Goal: Complete application form

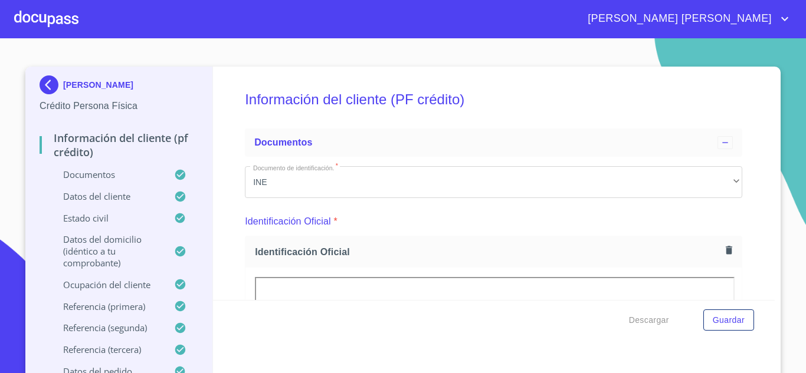
scroll to position [59, 0]
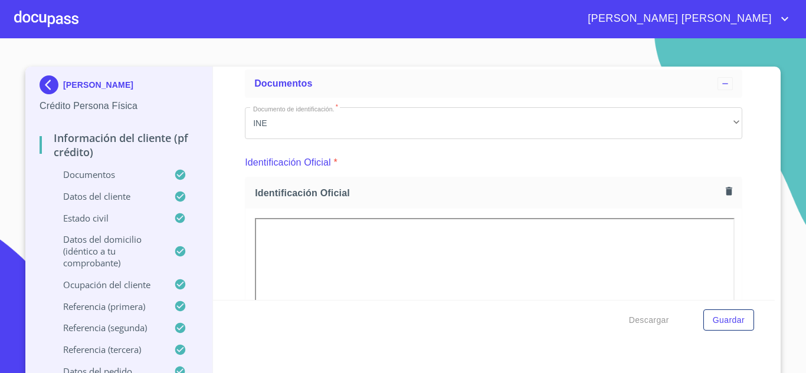
click at [48, 86] on img at bounding box center [52, 85] width 24 height 19
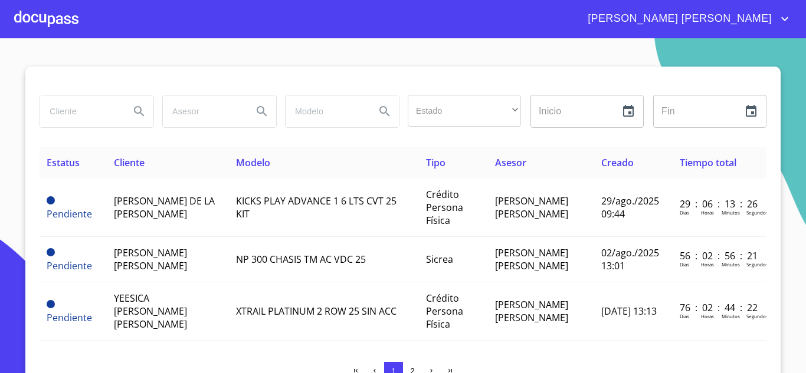
click at [39, 19] on div at bounding box center [46, 19] width 64 height 38
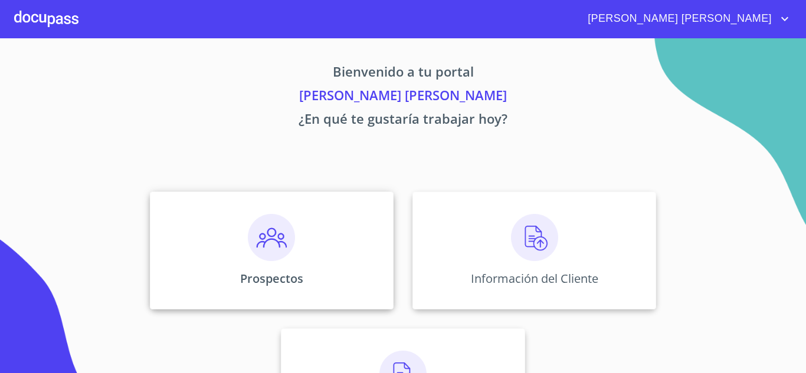
click at [274, 245] on img at bounding box center [271, 237] width 47 height 47
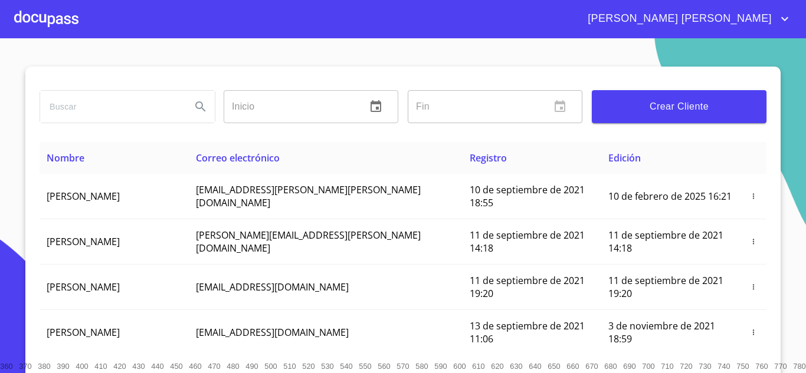
click at [665, 109] on span "Crear Cliente" at bounding box center [679, 107] width 156 height 17
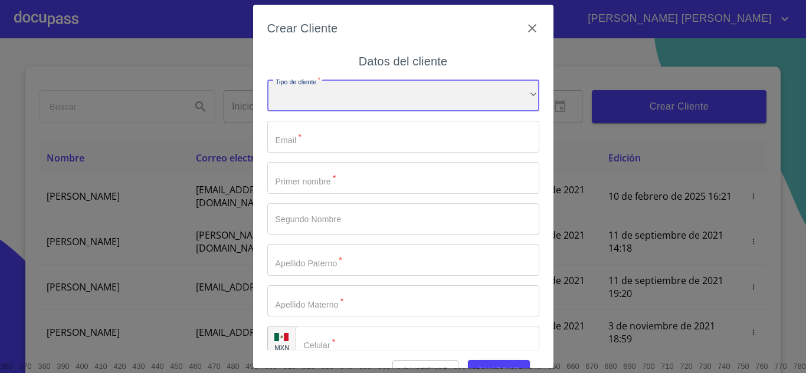
click at [374, 99] on div "​" at bounding box center [403, 96] width 272 height 32
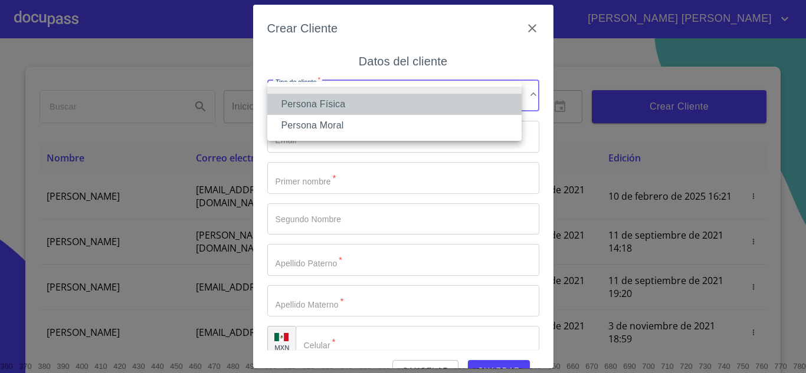
click at [370, 109] on li "Persona Física" at bounding box center [394, 104] width 254 height 21
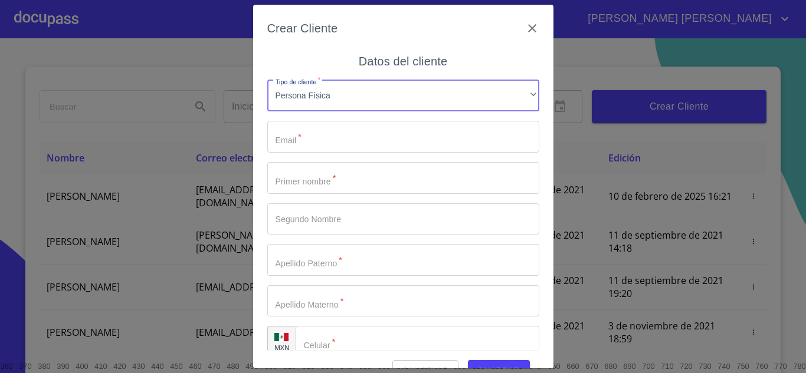
click at [363, 139] on input "Tipo de cliente   *" at bounding box center [403, 137] width 272 height 32
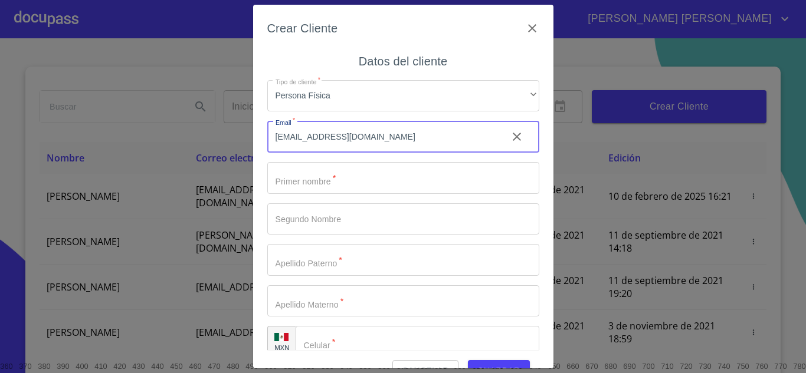
type input "[EMAIL_ADDRESS][DOMAIN_NAME]"
click at [365, 177] on input "Tipo de cliente   *" at bounding box center [403, 178] width 272 height 32
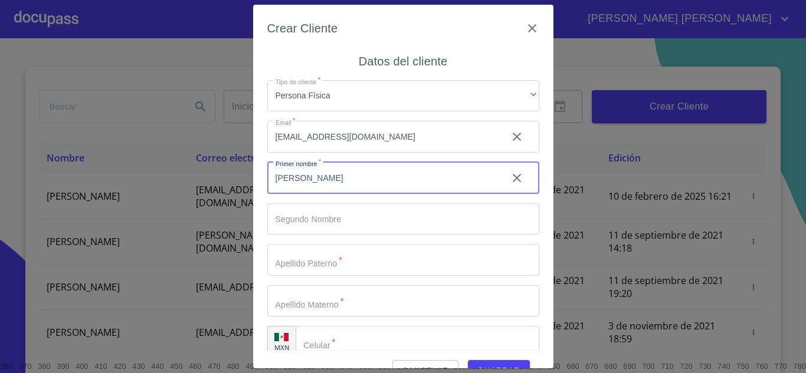
type input "[PERSON_NAME]"
click at [330, 268] on input "Tipo de cliente   *" at bounding box center [403, 260] width 272 height 32
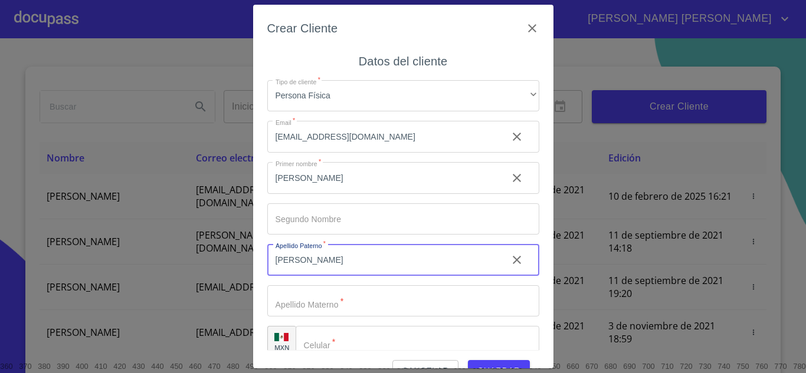
type input "[PERSON_NAME]"
click at [328, 296] on input "Tipo de cliente   *" at bounding box center [403, 301] width 272 height 32
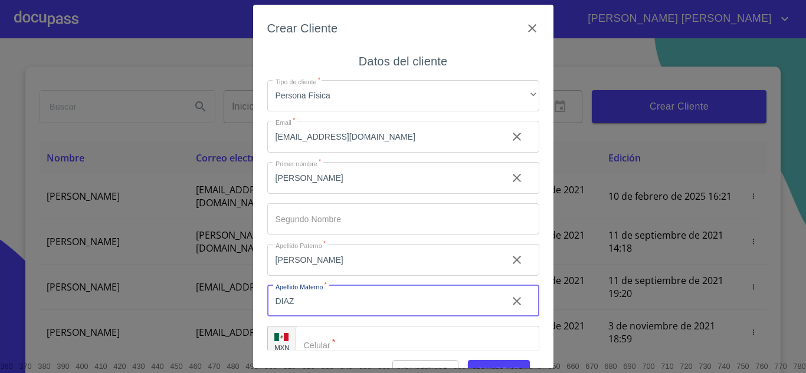
scroll to position [17, 0]
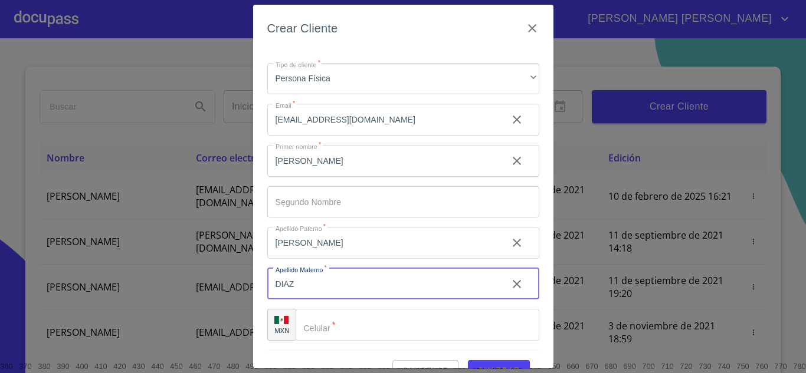
type input "DIAZ"
click at [367, 320] on input "Tipo de cliente   *" at bounding box center [418, 325] width 244 height 32
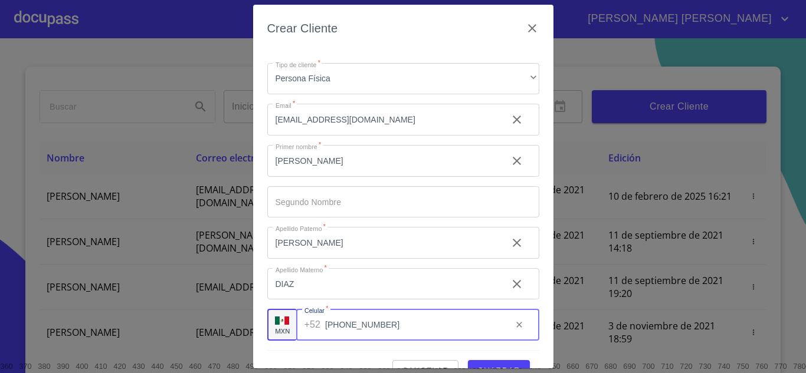
scroll to position [27, 0]
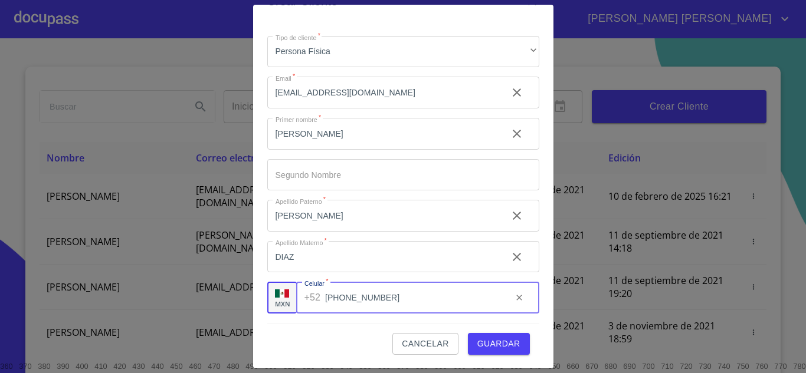
type input "[PHONE_NUMBER]"
click at [488, 346] on span "Guardar" at bounding box center [498, 344] width 43 height 15
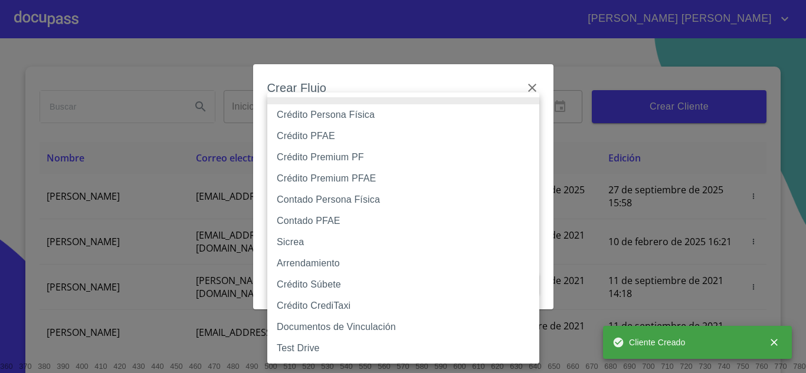
click at [329, 124] on body "[PERSON_NAME] [PERSON_NAME] ​ Fin ​ Crear Cliente Nombre Correo electrónico Reg…" at bounding box center [403, 186] width 806 height 373
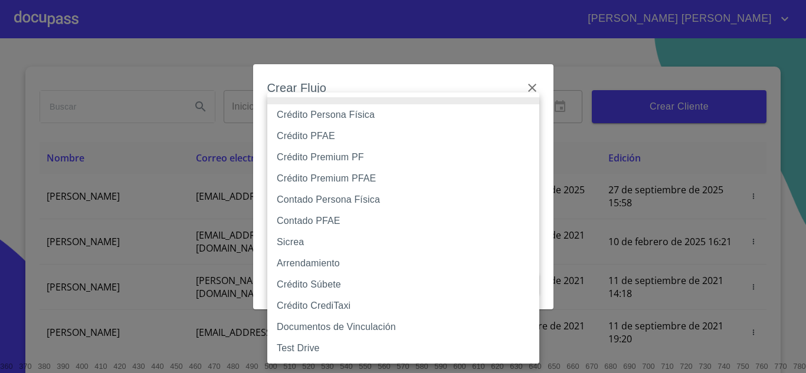
click at [331, 120] on li "Crédito Persona Física" at bounding box center [403, 114] width 272 height 21
type input "6009fb3c7d1714eb8809aa97"
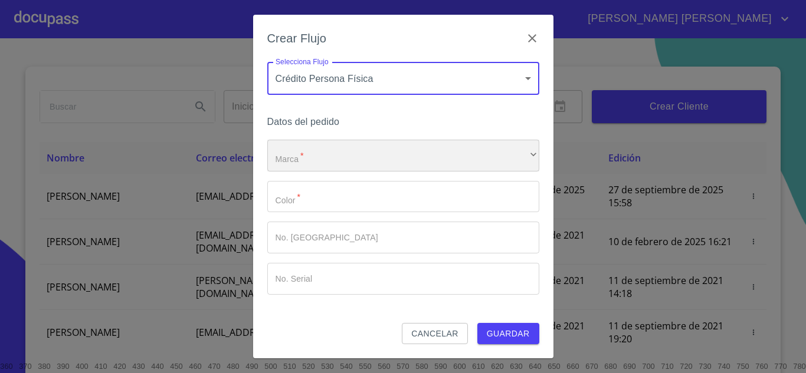
click at [305, 150] on div "​" at bounding box center [403, 156] width 272 height 32
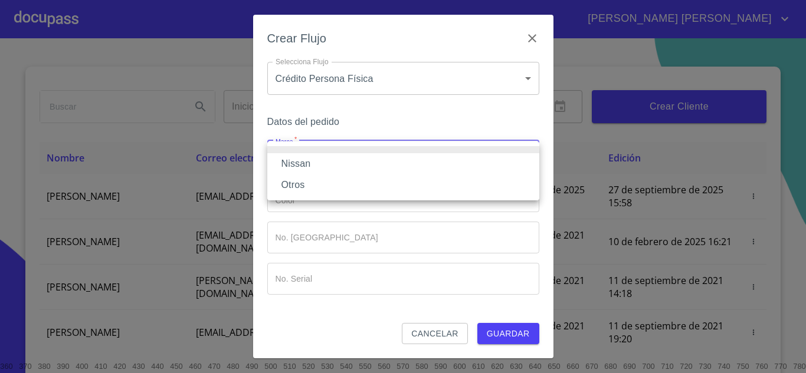
click at [307, 161] on li "Nissan" at bounding box center [403, 163] width 272 height 21
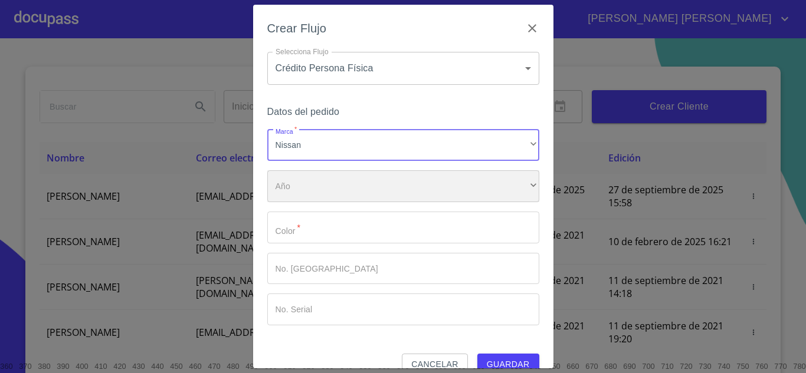
click at [310, 182] on div "​" at bounding box center [403, 186] width 272 height 32
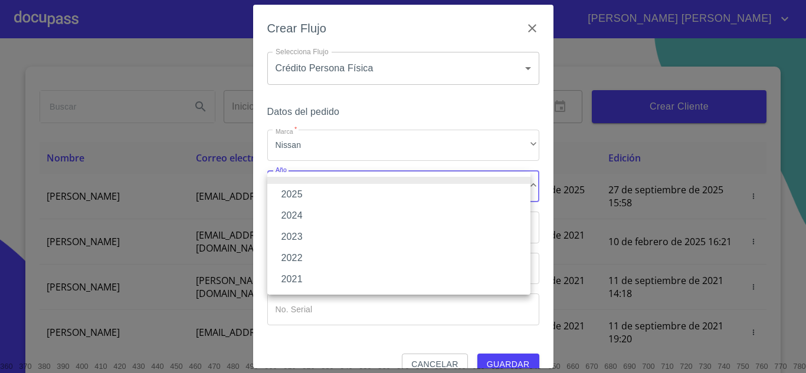
click at [309, 191] on li "2025" at bounding box center [398, 194] width 263 height 21
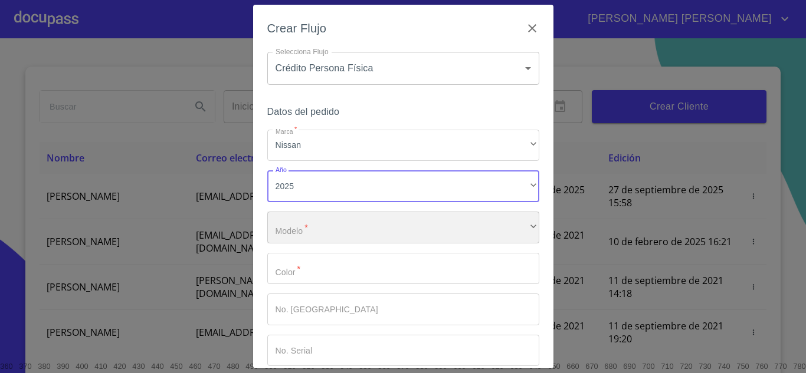
click at [308, 227] on div "​" at bounding box center [403, 228] width 272 height 32
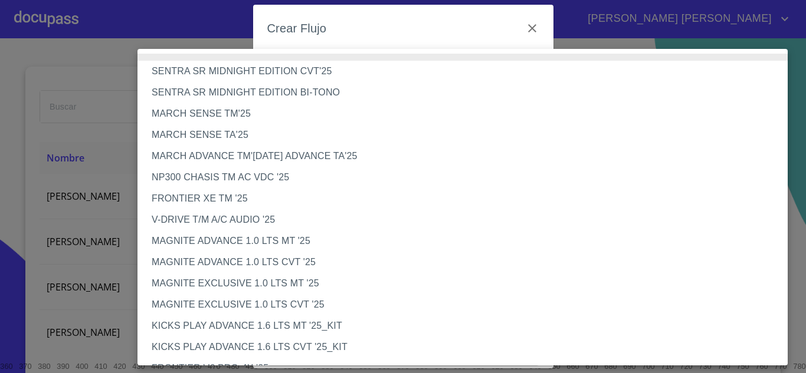
click at [279, 301] on li "MAGNITE EXCLUSIVE 1.0 LTS CVT '25" at bounding box center [466, 304] width 659 height 21
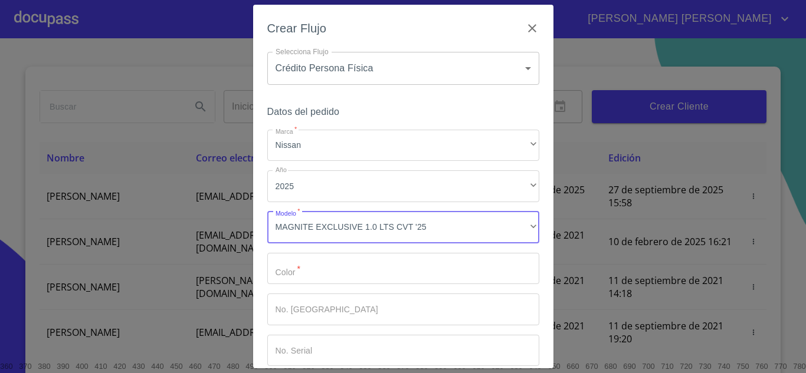
click at [290, 275] on input "Marca   *" at bounding box center [403, 269] width 272 height 32
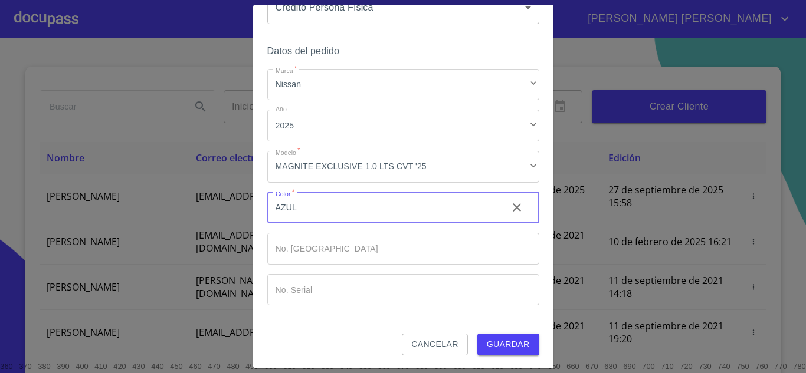
scroll to position [61, 0]
type input "AZUL"
click at [504, 341] on span "Guardar" at bounding box center [508, 344] width 43 height 15
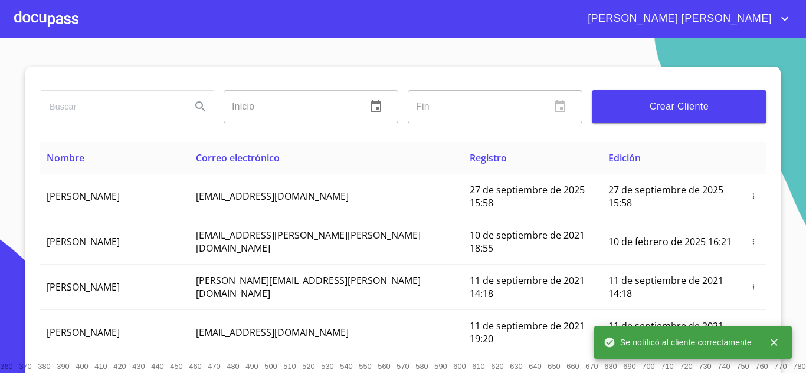
click at [55, 19] on div at bounding box center [46, 19] width 64 height 38
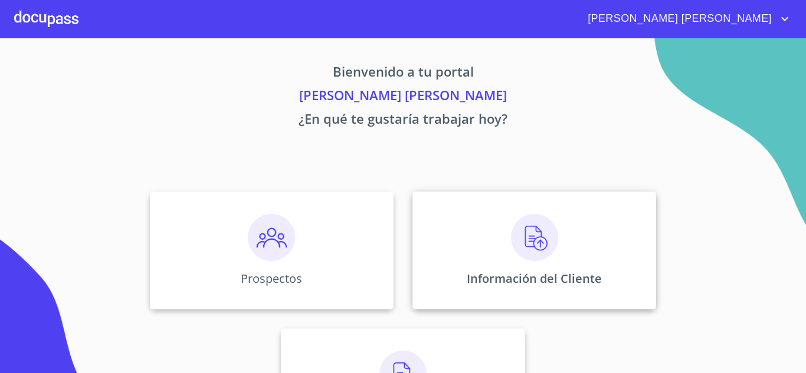
click at [543, 253] on img at bounding box center [534, 237] width 47 height 47
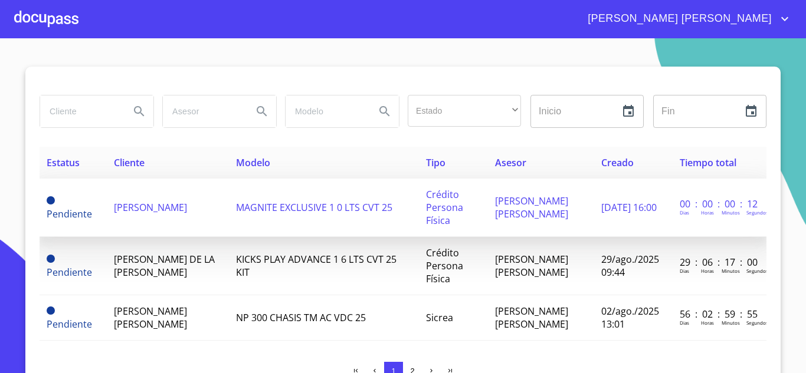
click at [107, 214] on td "[PERSON_NAME]" at bounding box center [168, 208] width 122 height 58
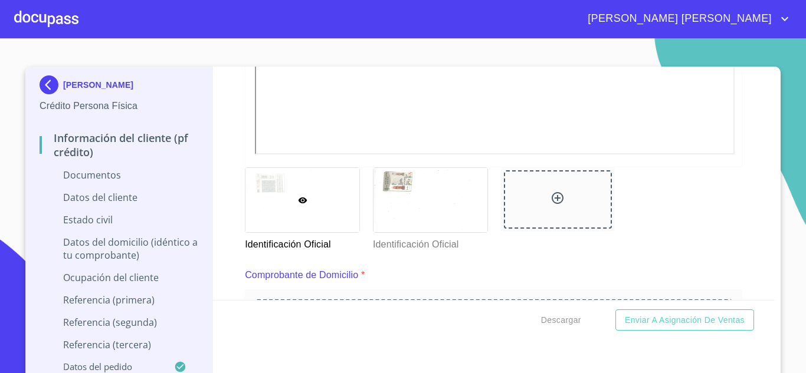
scroll to position [499, 0]
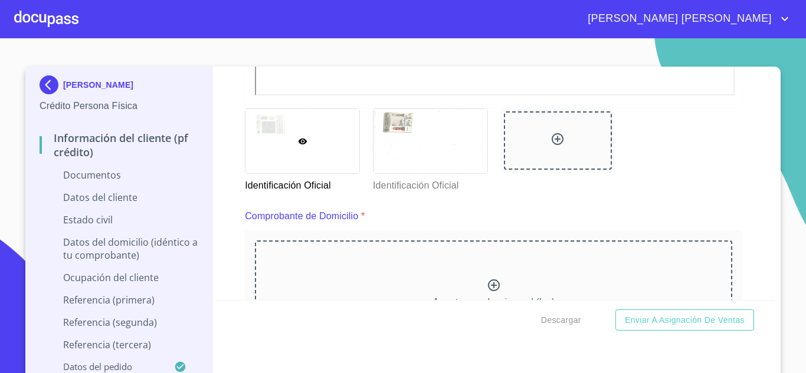
click at [772, 254] on div "[PERSON_NAME] Persona Física Información del cliente (PF crédito) Documentos Da…" at bounding box center [402, 225] width 755 height 316
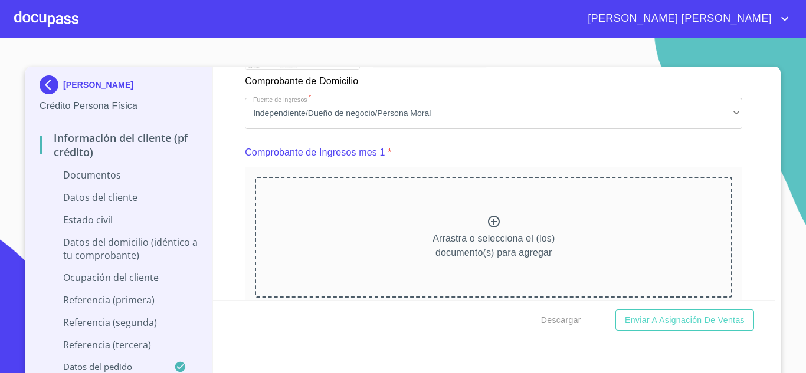
scroll to position [1116, 0]
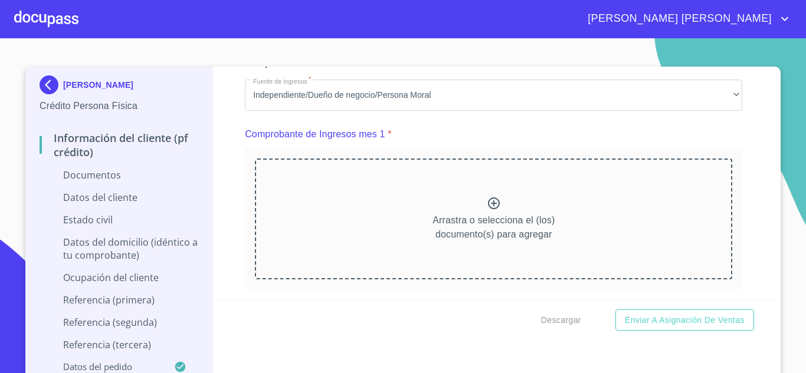
click at [487, 211] on icon at bounding box center [494, 203] width 14 height 14
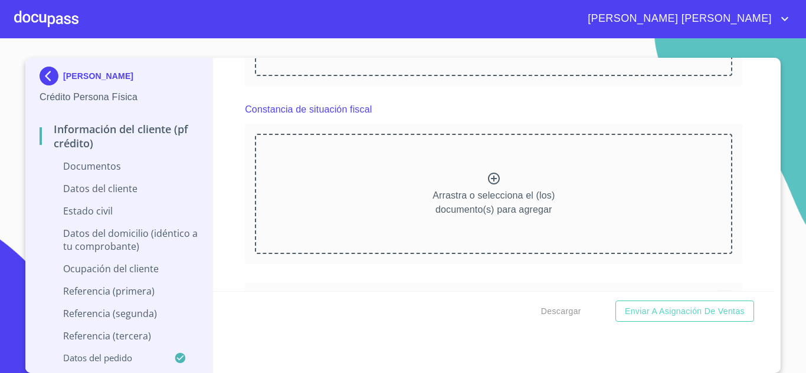
scroll to position [1942, 0]
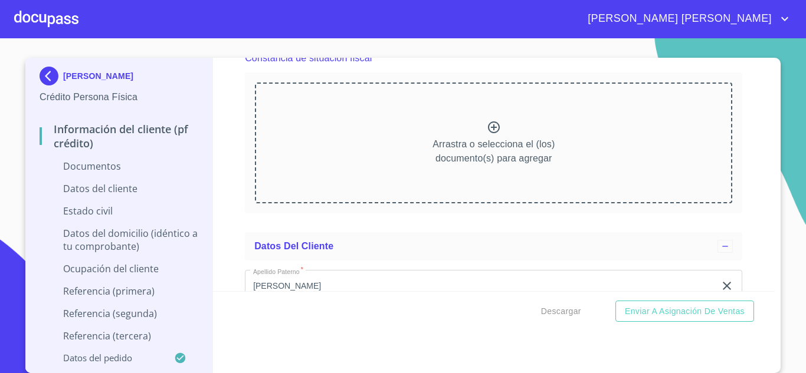
click at [734, 265] on div "Información del cliente (PF crédito) Documentos Documento de identificación.   …" at bounding box center [494, 175] width 562 height 234
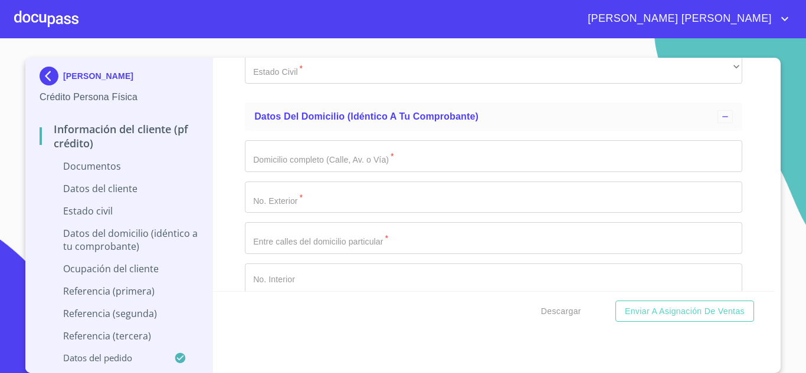
scroll to position [2768, 0]
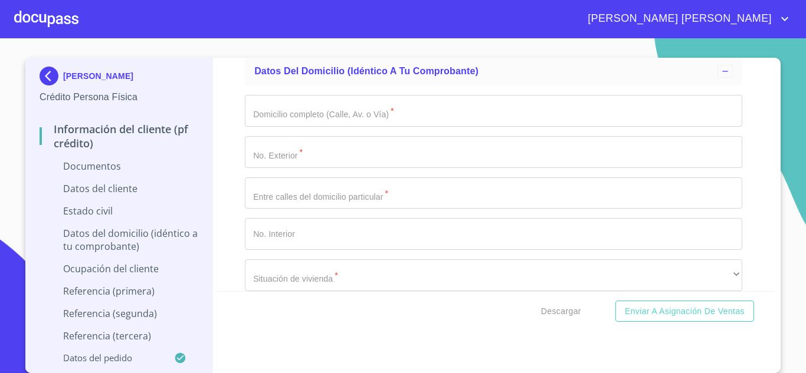
click at [746, 238] on div "Información del cliente (PF crédito) Documentos Documento de identificación.   …" at bounding box center [494, 175] width 562 height 234
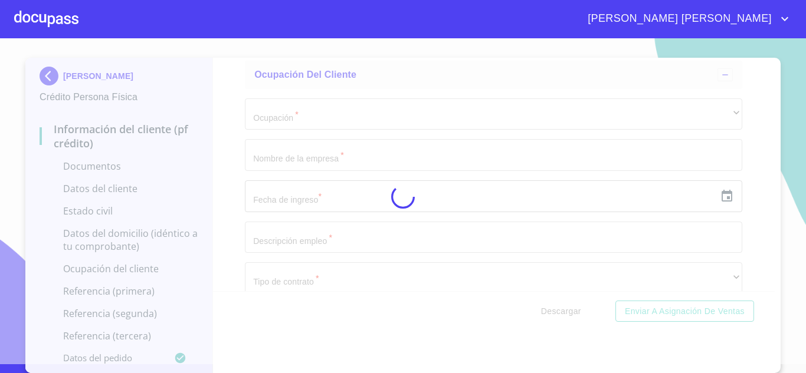
scroll to position [8, 0]
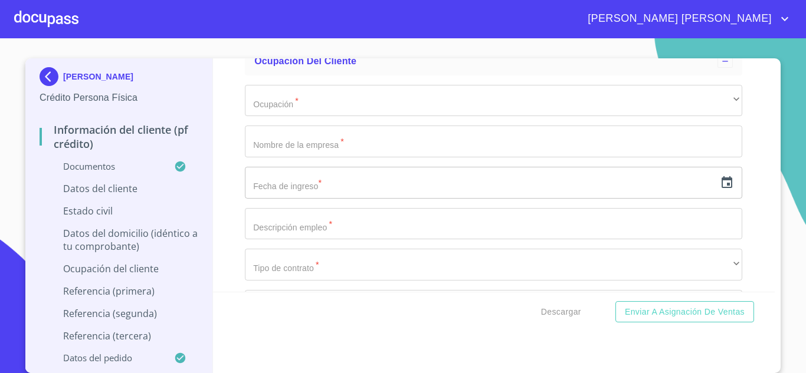
click at [772, 237] on div "[PERSON_NAME] Persona Física Información del cliente (PF crédito) Documentos Da…" at bounding box center [402, 215] width 755 height 315
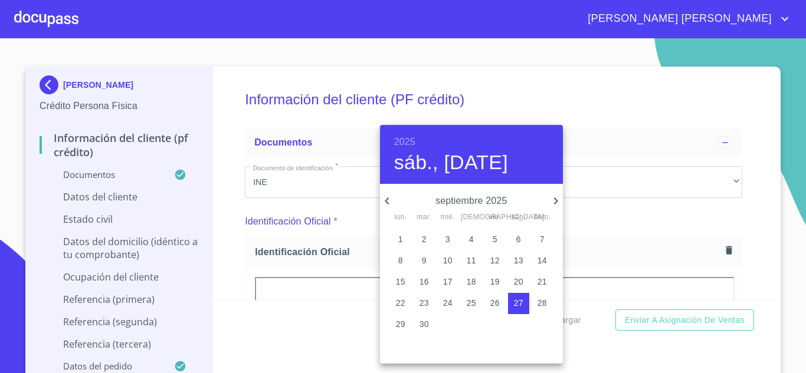
scroll to position [4800, 0]
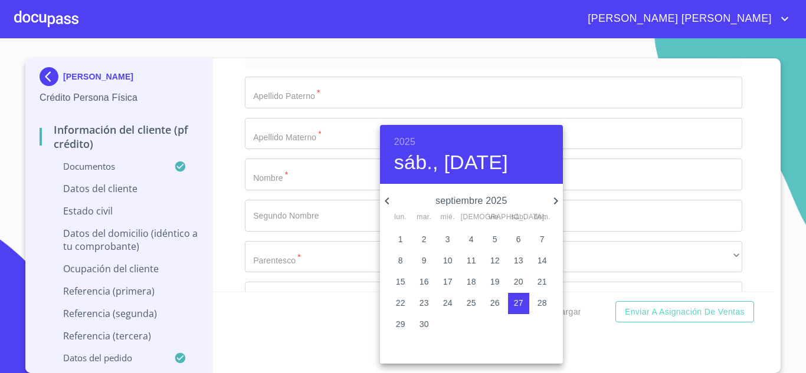
click at [710, 121] on div at bounding box center [403, 186] width 806 height 373
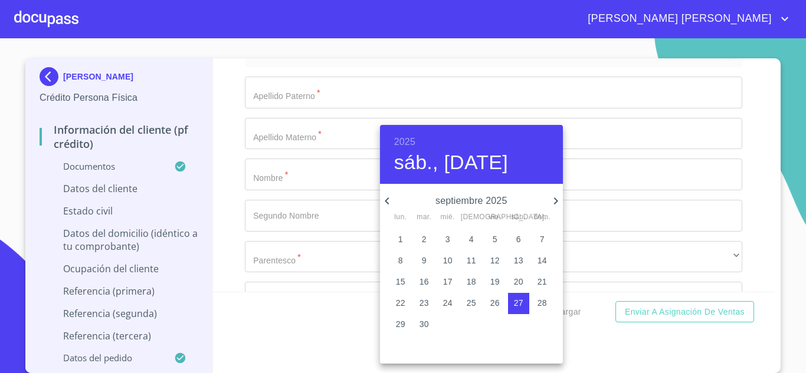
click at [405, 139] on h6 "2025" at bounding box center [404, 142] width 21 height 17
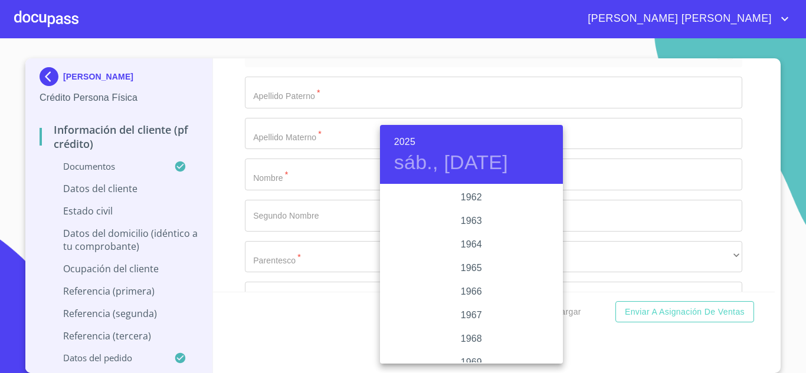
scroll to position [814, 0]
click at [470, 203] on div "1960" at bounding box center [471, 210] width 183 height 24
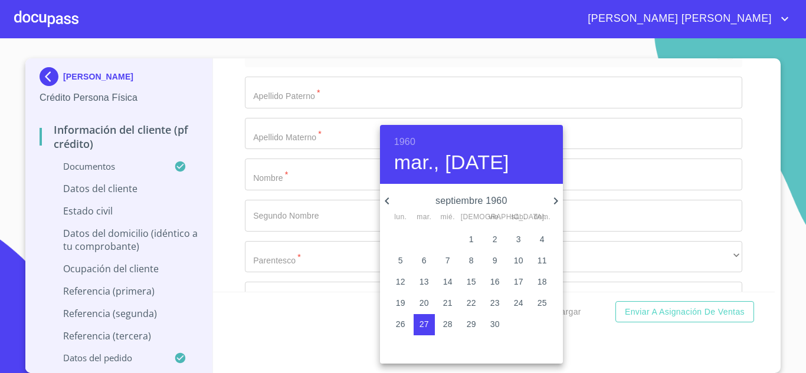
click at [389, 202] on icon "button" at bounding box center [387, 201] width 14 height 14
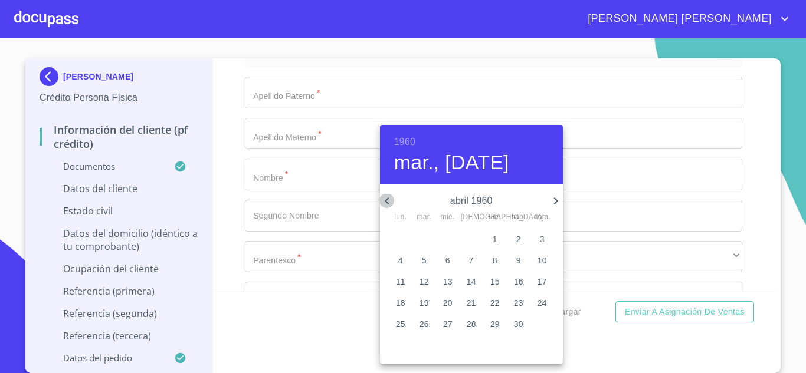
click at [389, 202] on icon "button" at bounding box center [387, 201] width 14 height 14
click at [555, 205] on icon "button" at bounding box center [556, 201] width 14 height 14
click at [417, 280] on span "12" at bounding box center [423, 282] width 21 height 12
type input "12 de abr. de 1960"
click at [326, 164] on div at bounding box center [403, 186] width 806 height 373
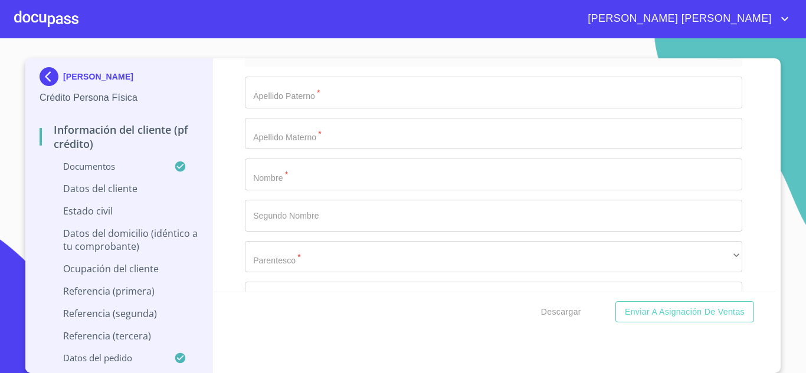
type input "EIDJ600412AS3"
type input "EIDJ600412HJCLZS06"
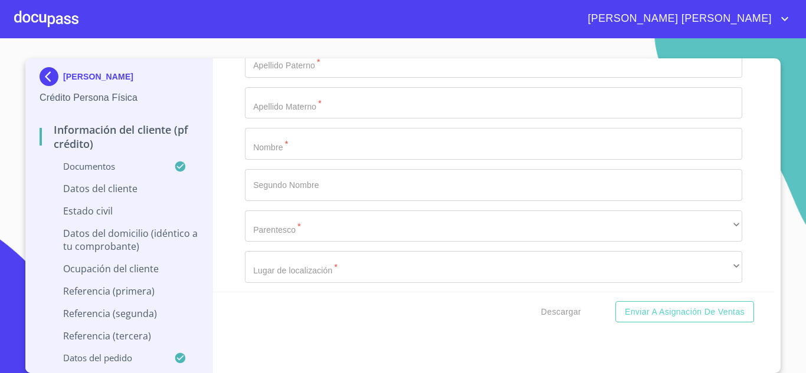
scroll to position [4859, 0]
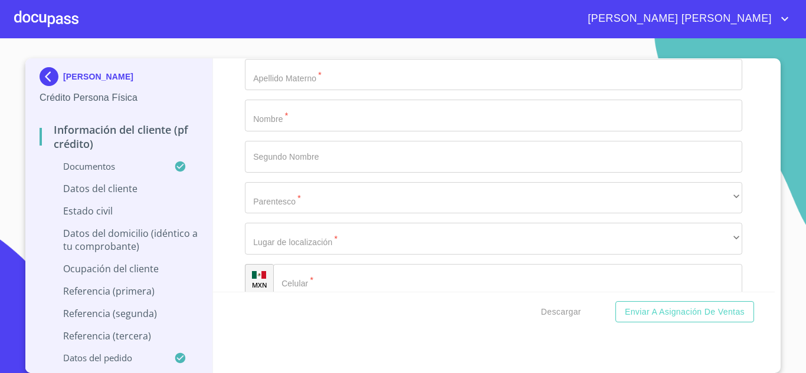
type input "2716524612"
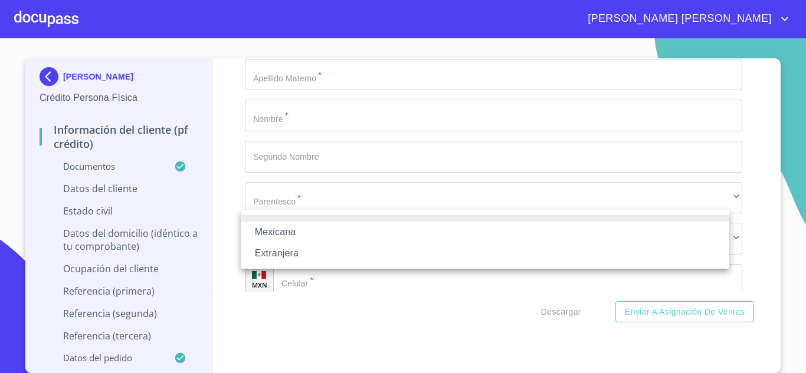
click at [452, 235] on li "Mexicana" at bounding box center [485, 232] width 488 height 21
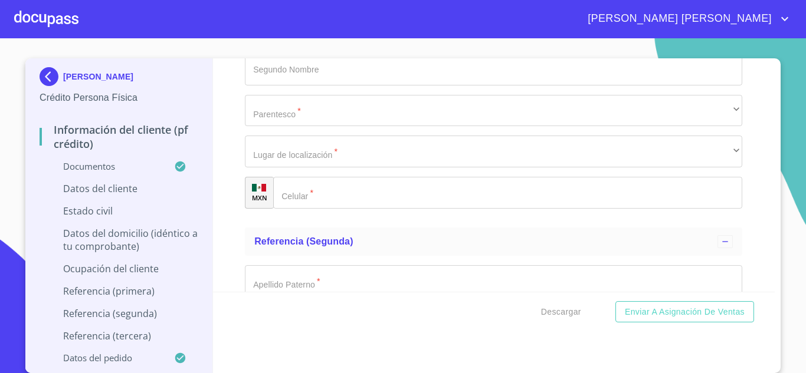
scroll to position [4977, 0]
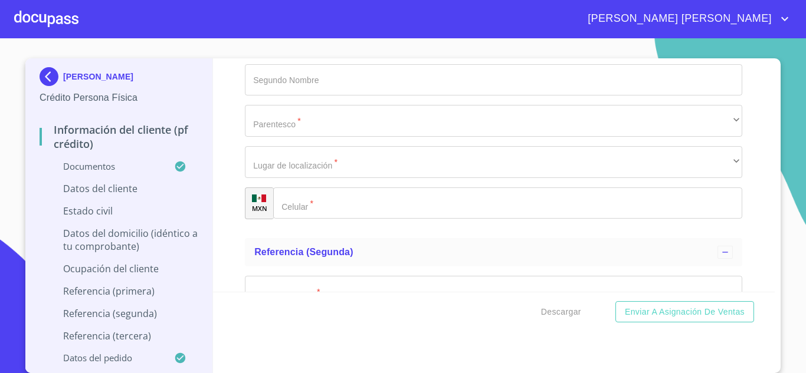
type input "[GEOGRAPHIC_DATA]"
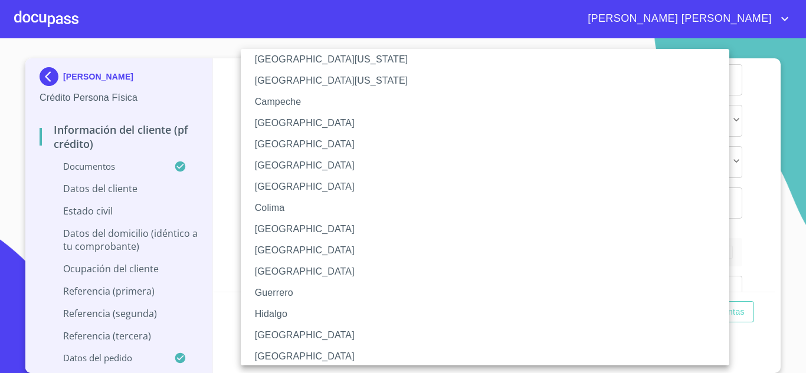
scroll to position [59, 0]
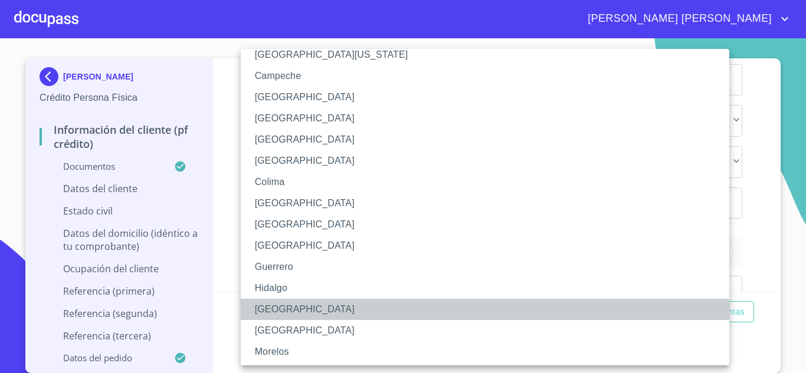
click at [333, 310] on li "[GEOGRAPHIC_DATA]" at bounding box center [489, 309] width 497 height 21
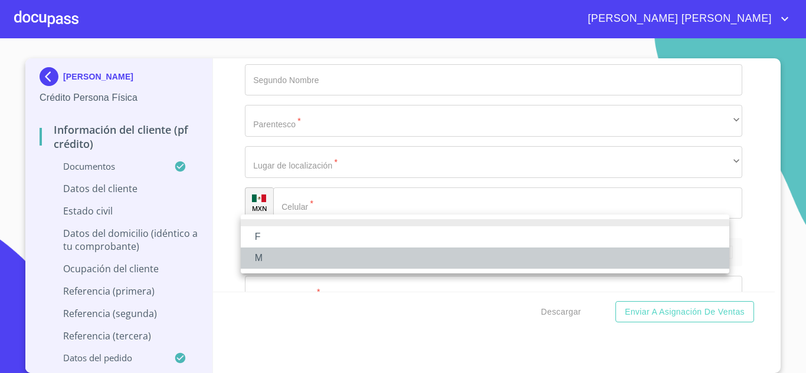
click at [300, 259] on li "M" at bounding box center [485, 258] width 488 height 21
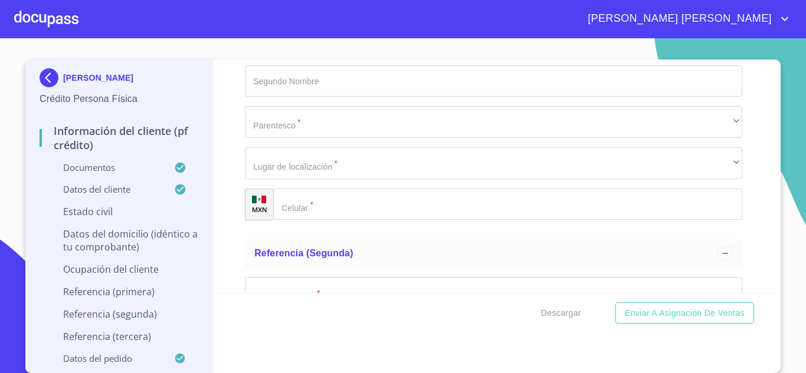
scroll to position [5095, 0]
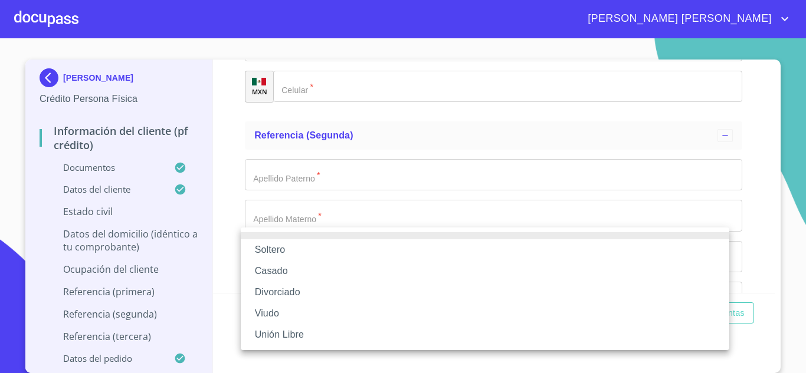
click at [319, 273] on li "Casado" at bounding box center [485, 271] width 488 height 21
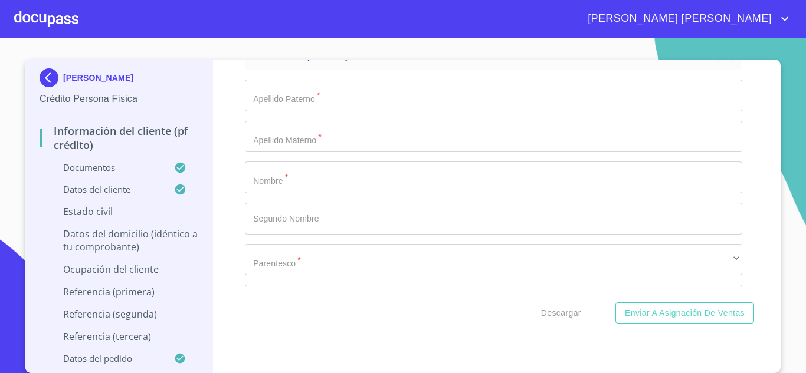
scroll to position [5154, 0]
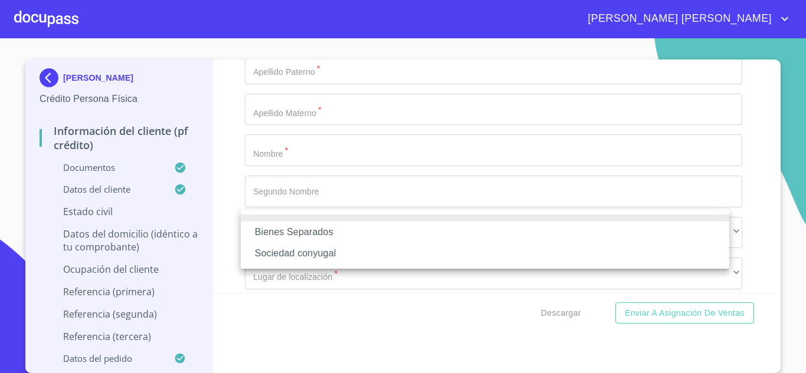
click at [337, 253] on li "Sociedad conyugal" at bounding box center [485, 253] width 488 height 21
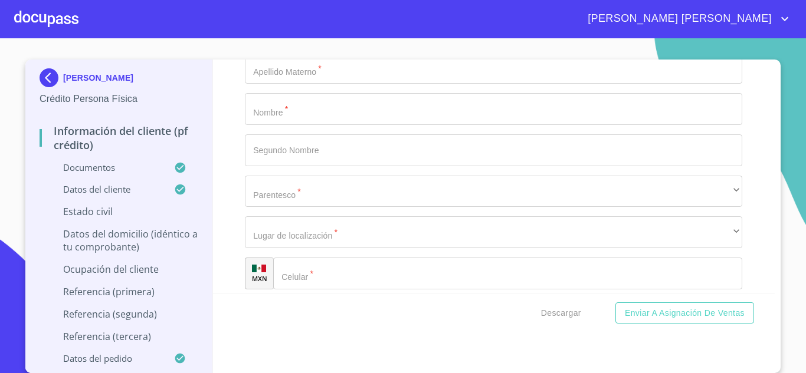
scroll to position [5213, 0]
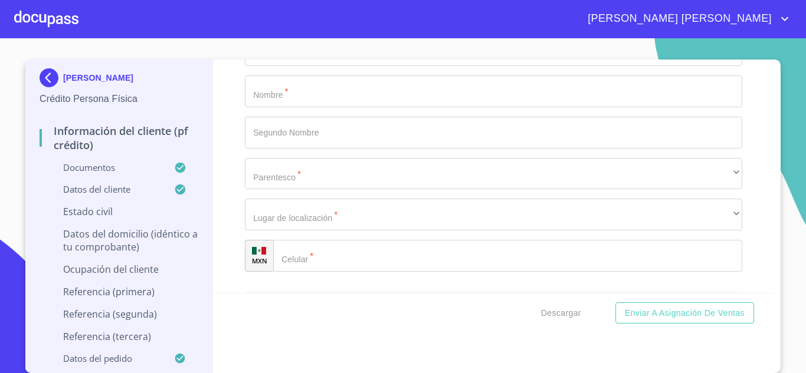
type input "ALICIA"
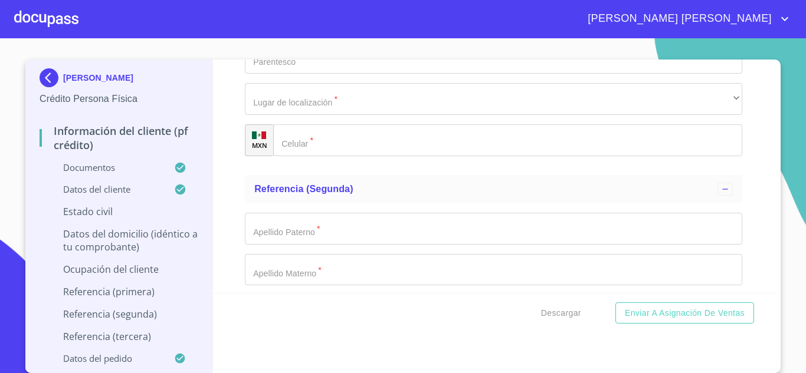
scroll to position [5331, 0]
type input "NAPOLES"
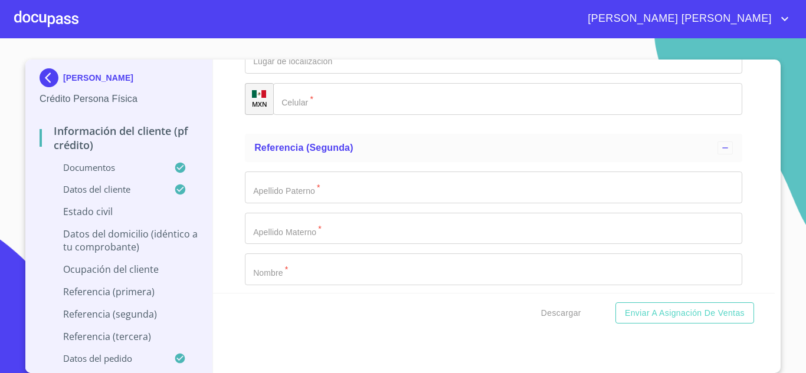
scroll to position [5390, 0]
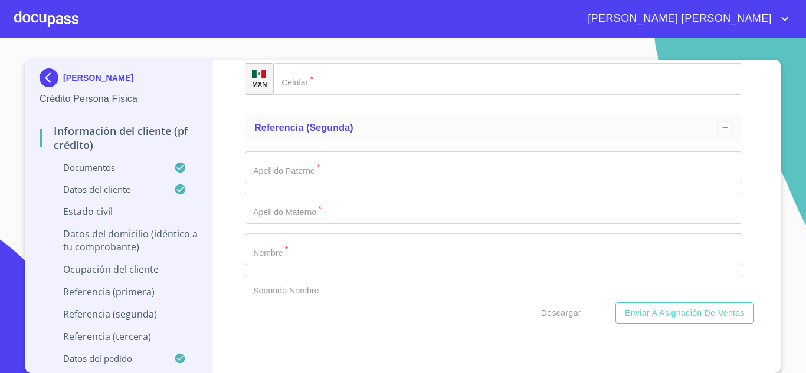
type input "GUZMAN"
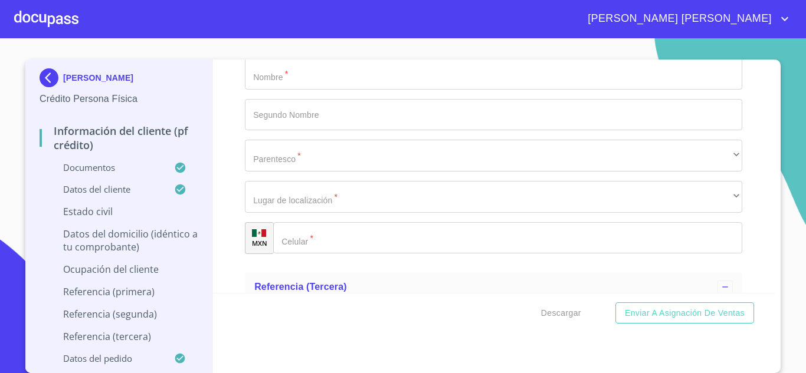
scroll to position [5567, 0]
type input "0"
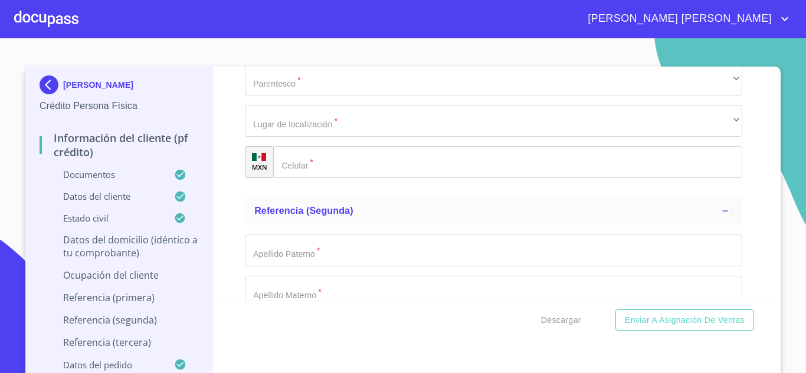
scroll to position [5550, 0]
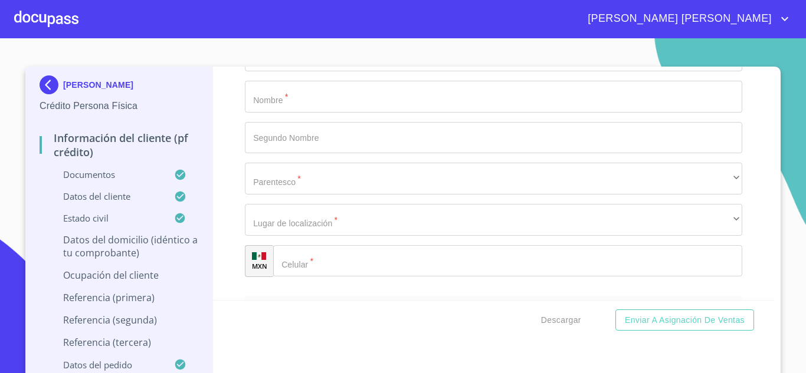
type input "BAHIA SAN CARLOS"
type input "3568"
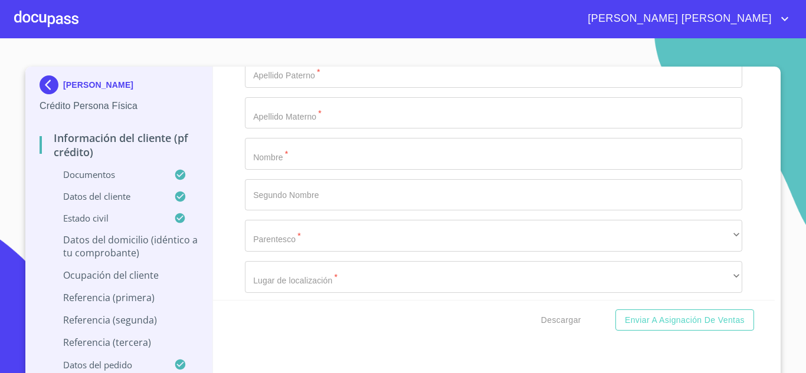
scroll to position [5670, 0]
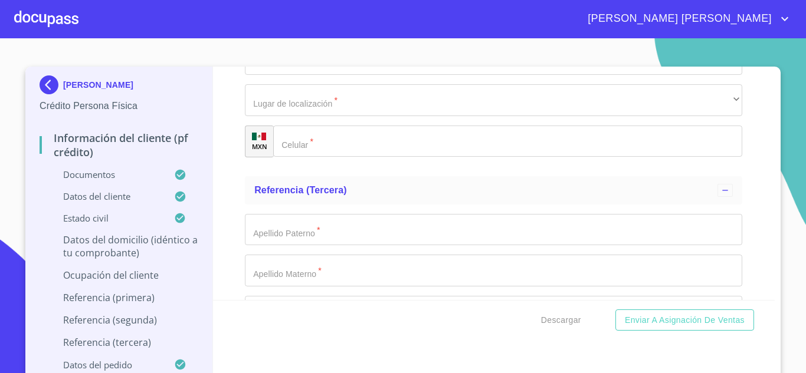
type input "PTO GUAYMAS Y PTO PEÑASCO"
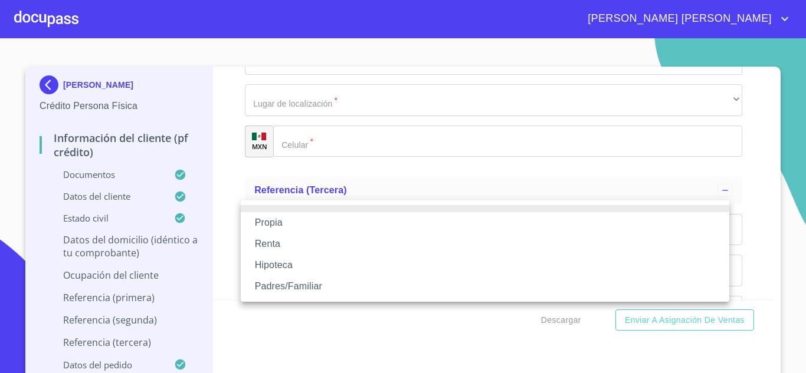
click at [287, 219] on li "Propia" at bounding box center [485, 222] width 488 height 21
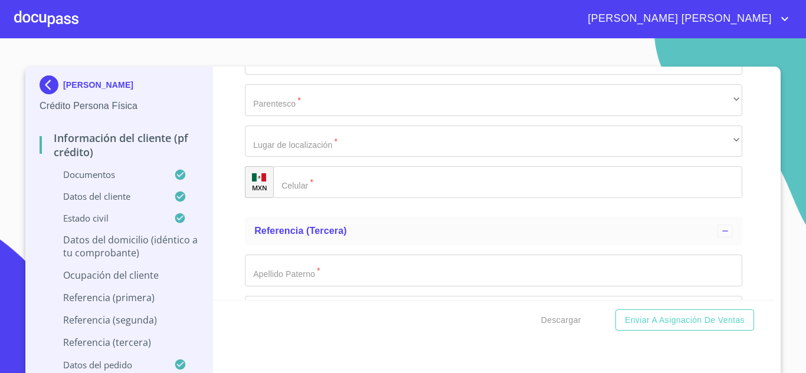
scroll to position [5671, 0]
type input "MIRAMAR"
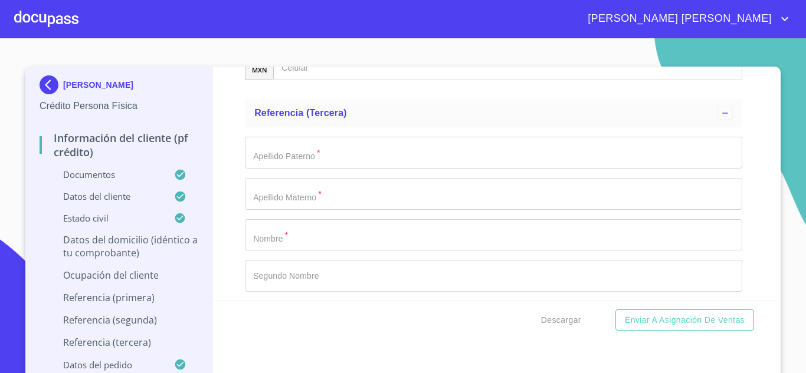
scroll to position [5789, 0]
type input "$2,500,000"
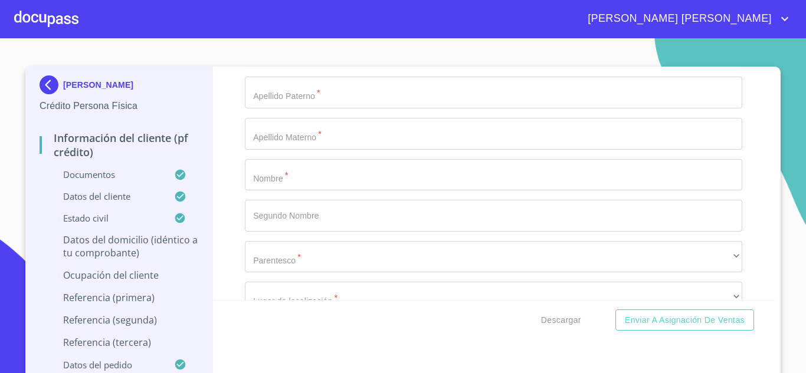
type input "MEXICO"
type input "ZAPOPAN"
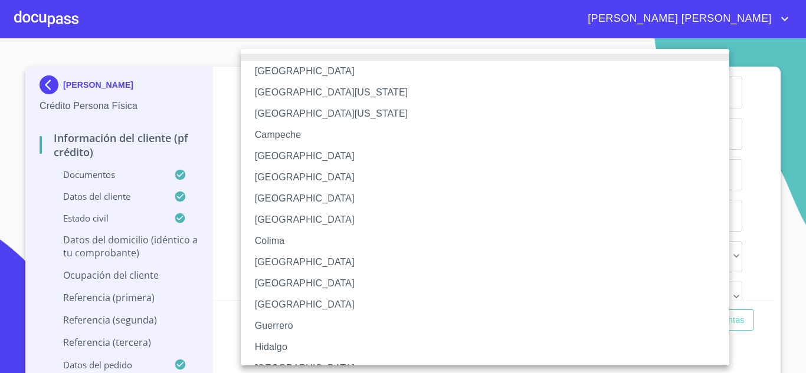
click at [277, 358] on li "[GEOGRAPHIC_DATA]" at bounding box center [489, 368] width 497 height 21
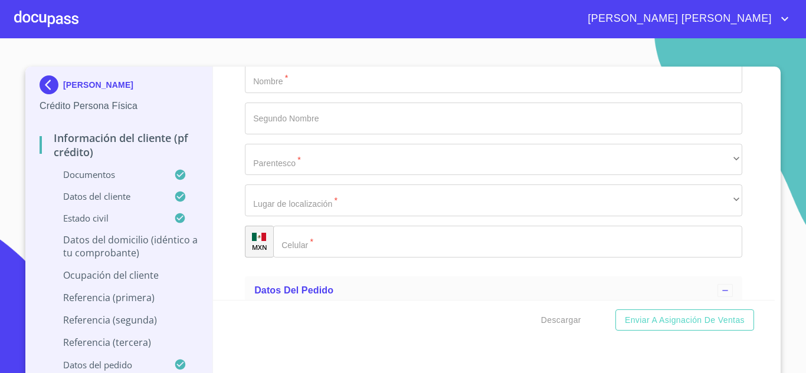
scroll to position [5966, 0]
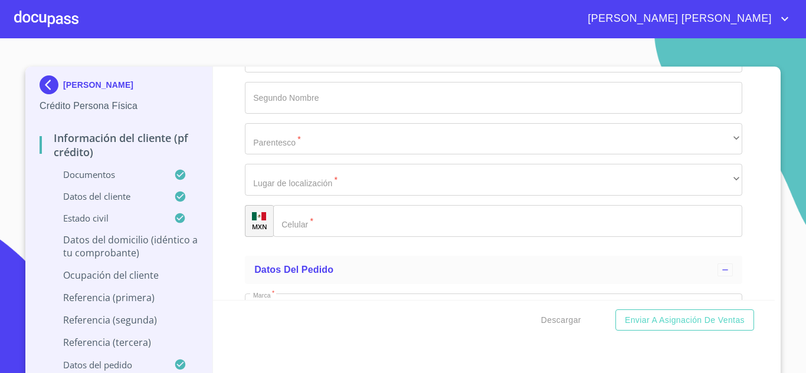
type input "45060"
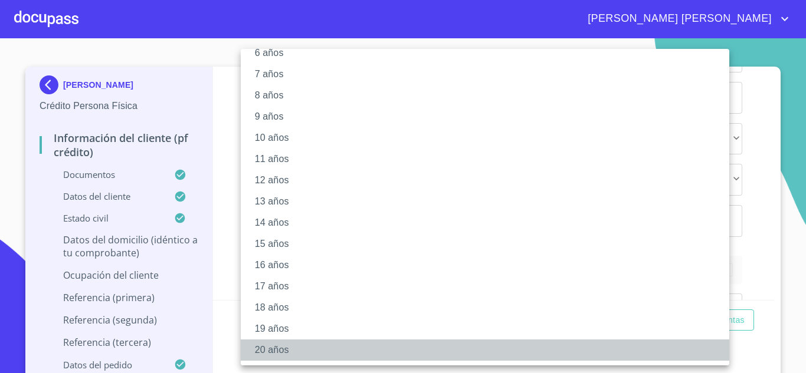
click at [288, 351] on li "20 años" at bounding box center [489, 350] width 497 height 21
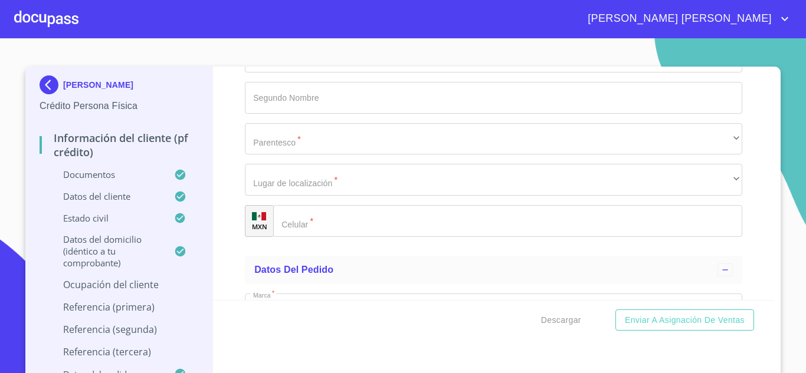
scroll to position [6025, 0]
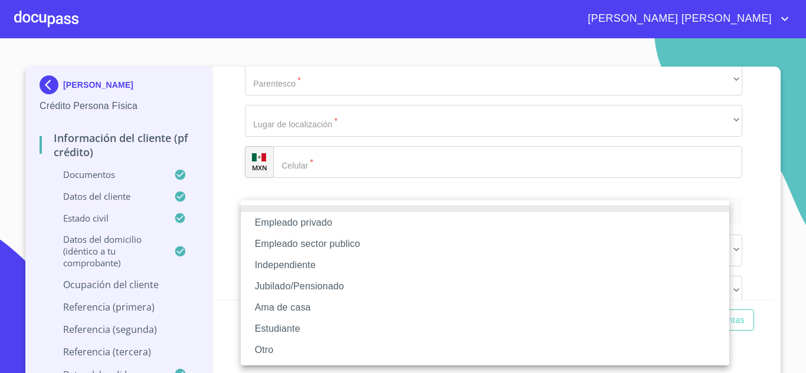
click at [313, 220] on li "Empleado privado" at bounding box center [485, 222] width 488 height 21
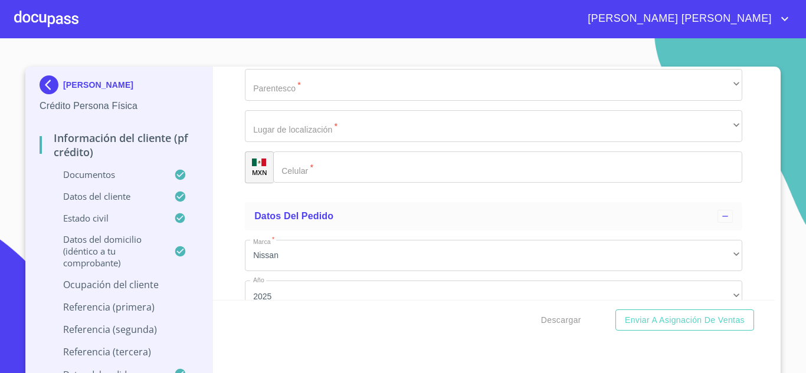
scroll to position [6143, 0]
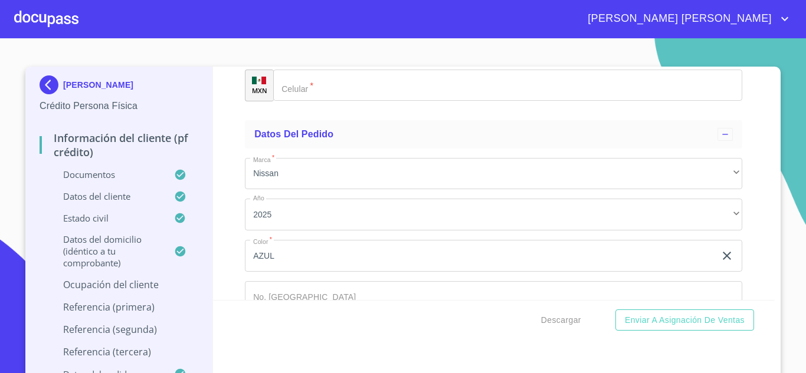
type input "TRANSPORTACIONES TAMAZULA"
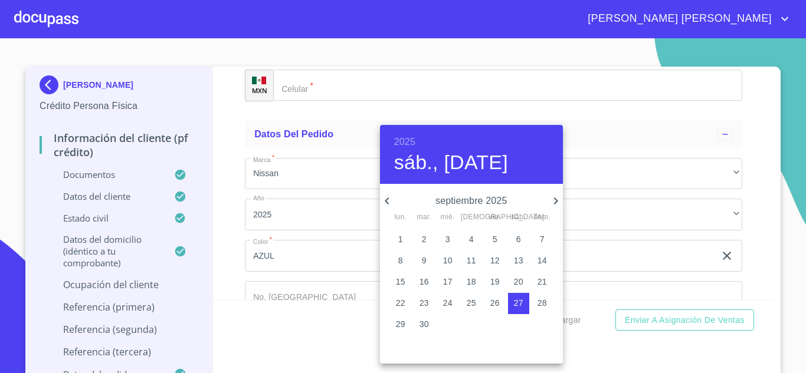
click at [409, 142] on h6 "2025" at bounding box center [404, 142] width 21 height 17
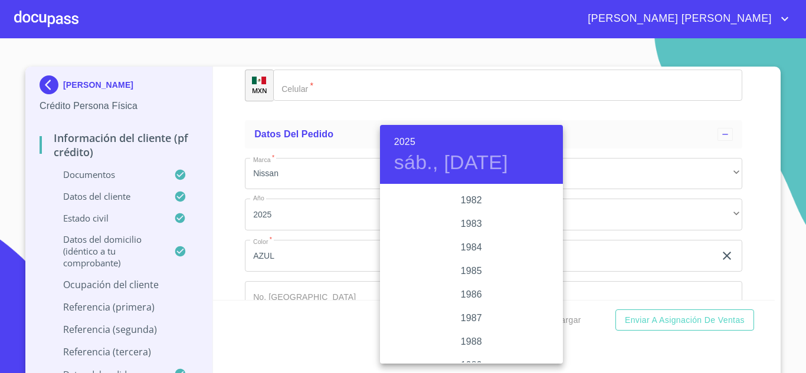
scroll to position [1283, 0]
click at [482, 212] on div "1980" at bounding box center [471, 213] width 183 height 24
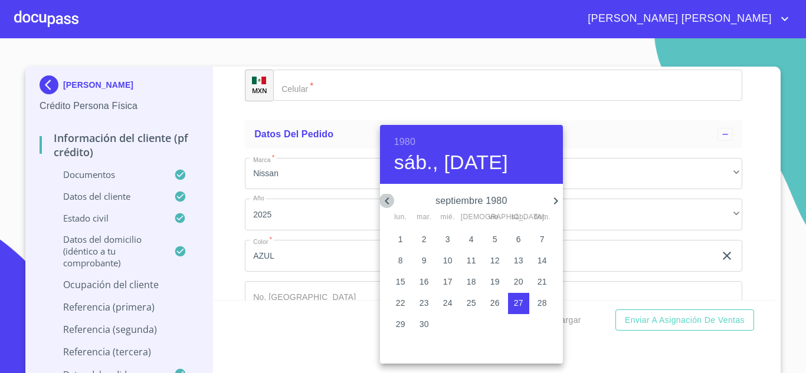
click at [387, 201] on icon "button" at bounding box center [387, 201] width 14 height 14
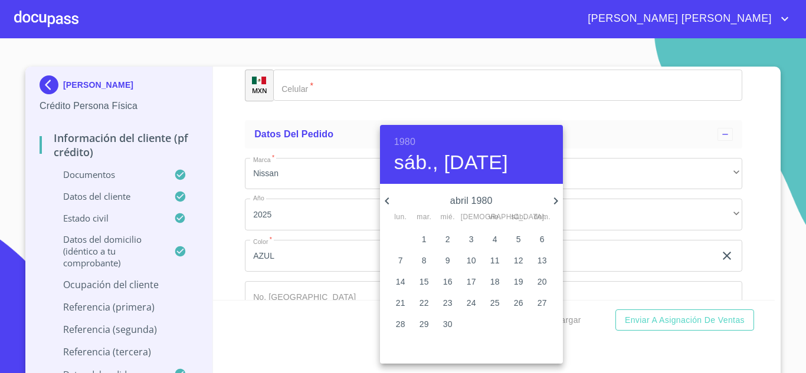
click at [387, 201] on icon "button" at bounding box center [387, 201] width 14 height 14
click at [425, 238] on p "1" at bounding box center [424, 240] width 5 height 12
type input "1 de ene. de 1980"
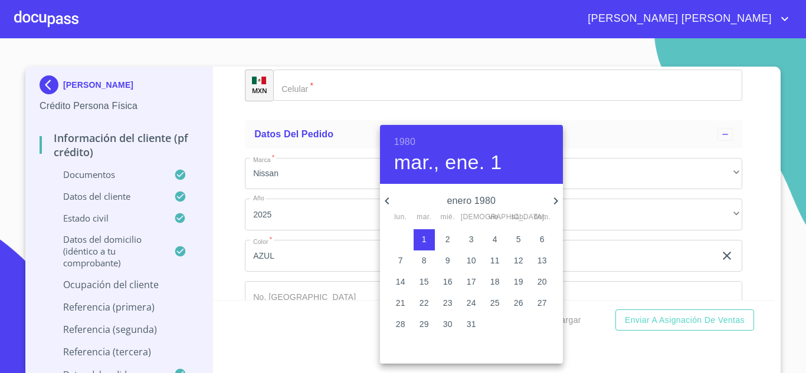
click at [329, 235] on div at bounding box center [403, 186] width 806 height 373
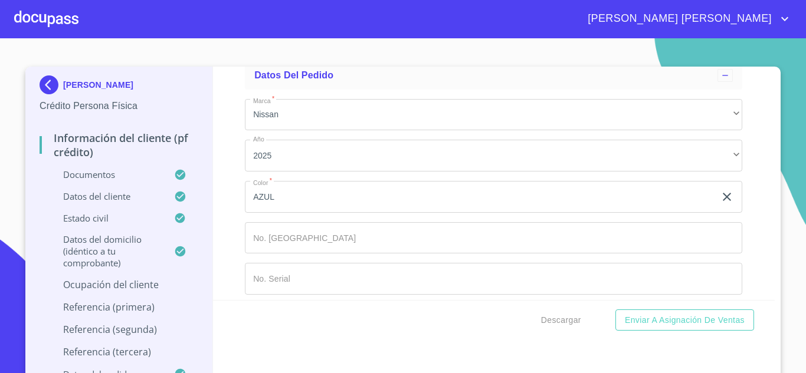
type input "TRANSPORTACION"
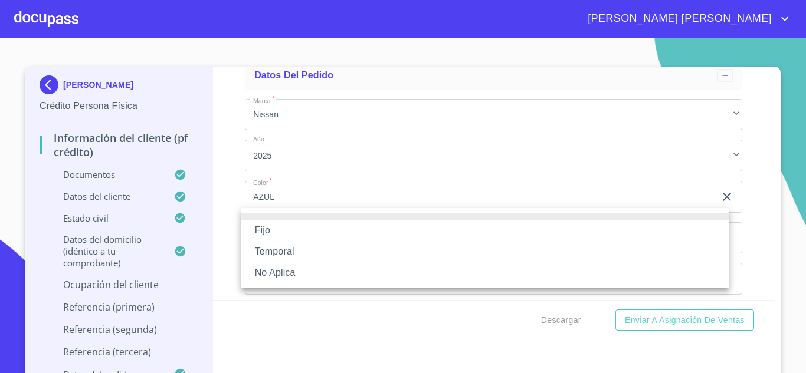
click at [293, 234] on li "Fijo" at bounding box center [485, 230] width 488 height 21
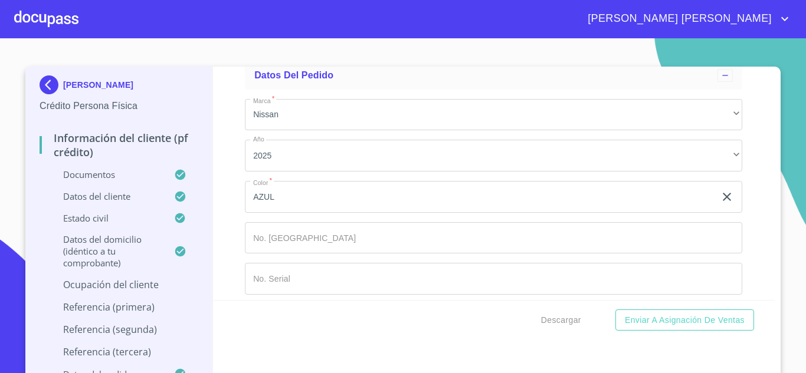
type input "50000"
click at [233, 288] on div "Información del cliente (PF crédito) Documentos Documento de identificación.   …" at bounding box center [494, 184] width 562 height 234
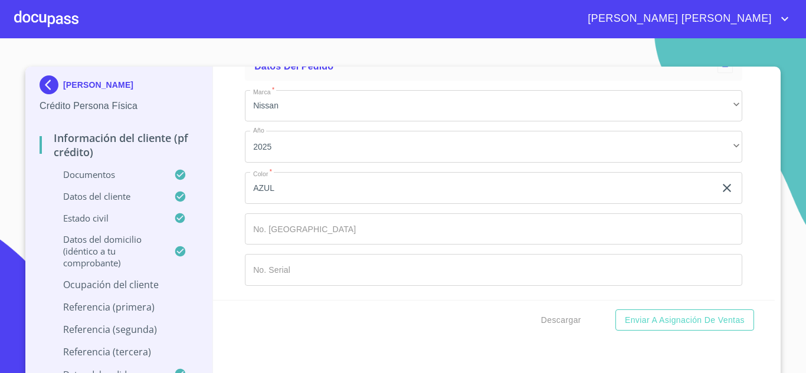
scroll to position [6320, 0]
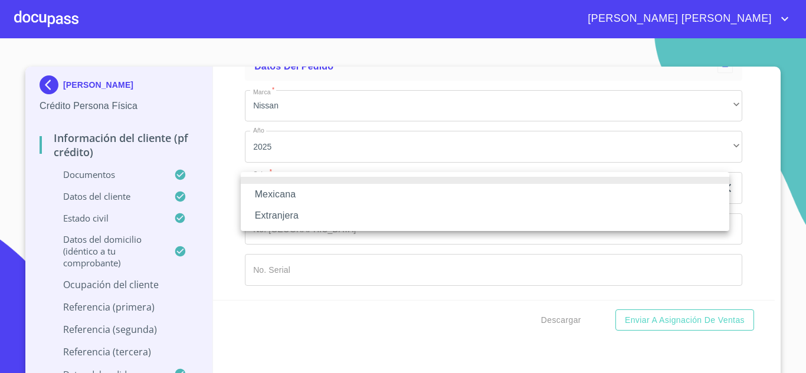
click at [281, 196] on li "Mexicana" at bounding box center [485, 194] width 488 height 21
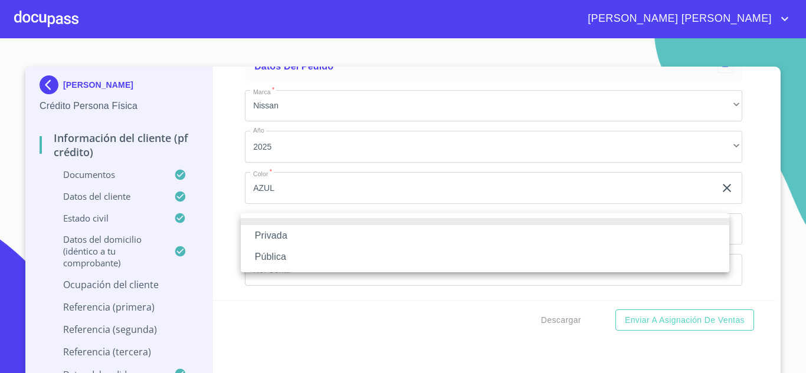
click at [294, 232] on li "Privada" at bounding box center [485, 235] width 488 height 21
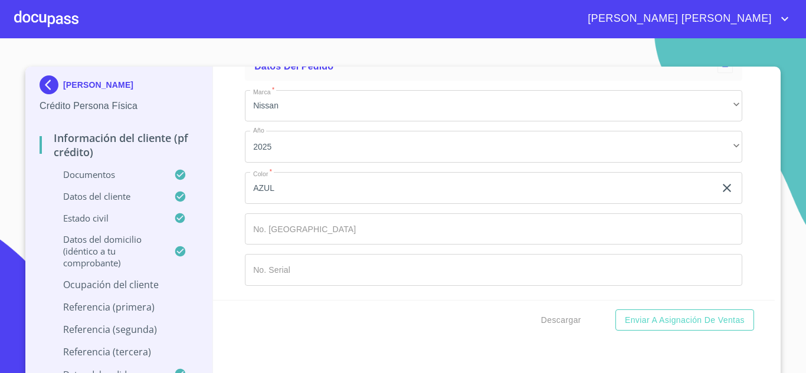
type input "TRANSPORTES"
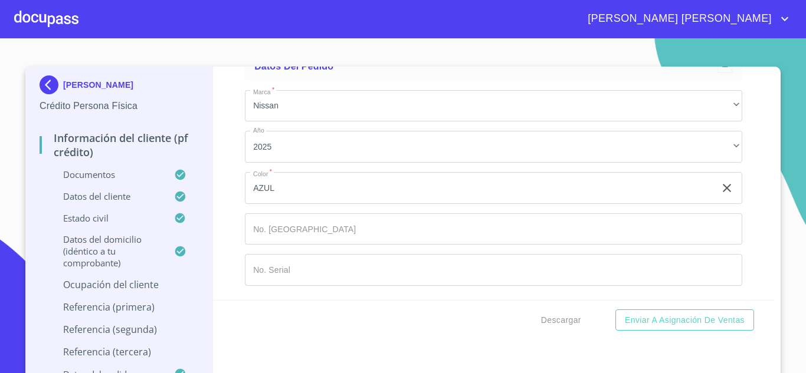
type input "(35)84168974"
type input "AV JOSE MA. MARTINEZ"
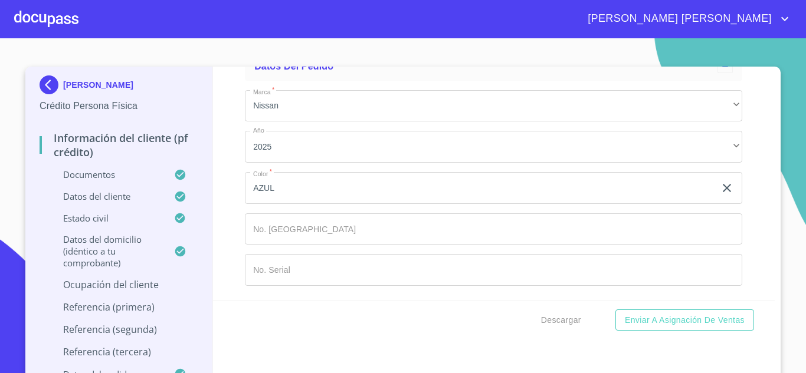
type input "1830"
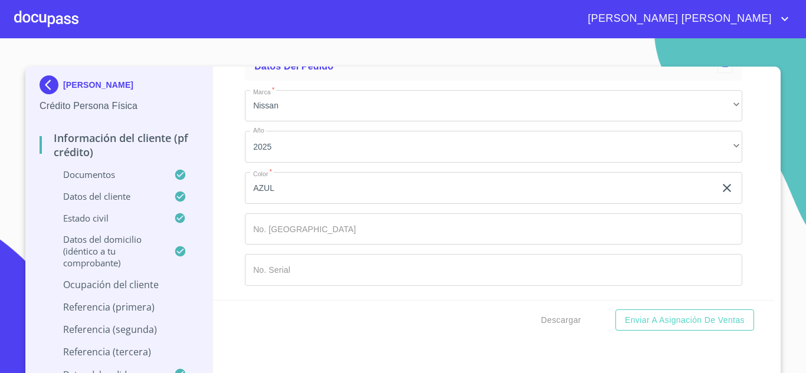
type input "LOS PARAJES"
type input "49653"
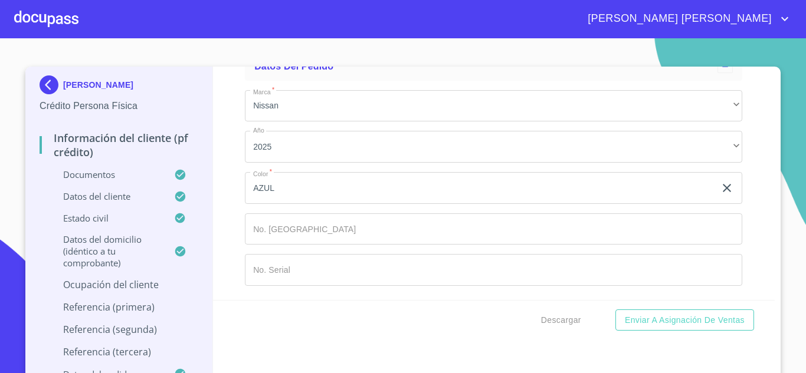
type input "TAMAZULA DE GORDIANO"
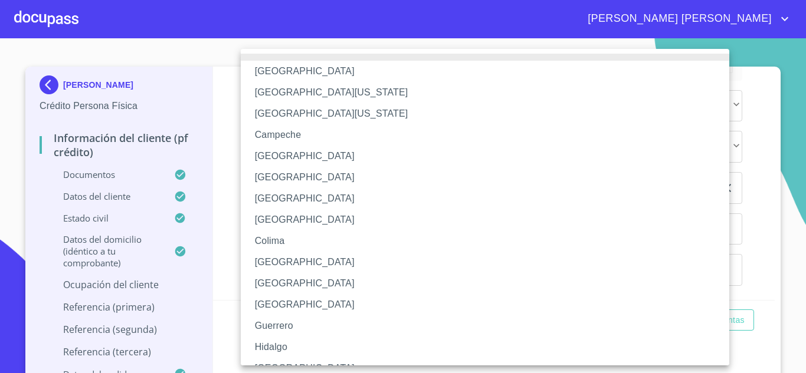
click at [282, 363] on li "[GEOGRAPHIC_DATA]" at bounding box center [489, 368] width 497 height 21
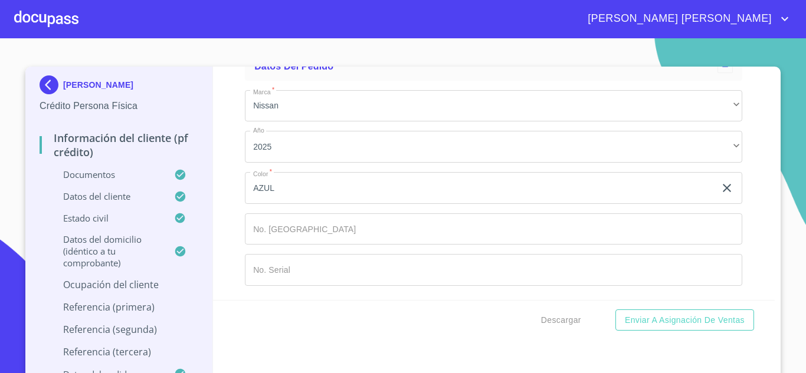
type input "RICARDO RAMIREZ"
type input "ENCARGADO"
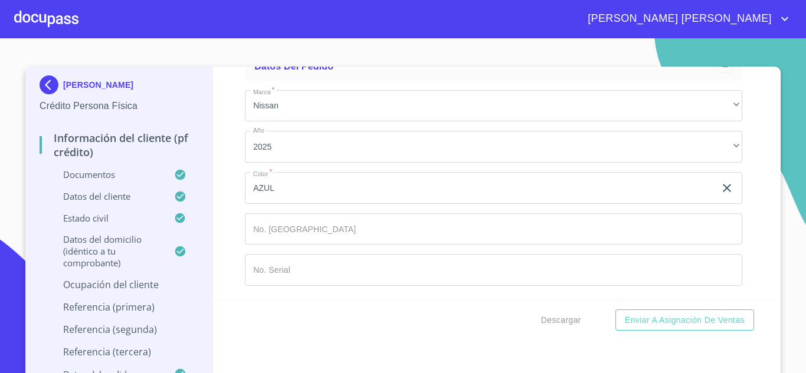
type input "(35)84168974"
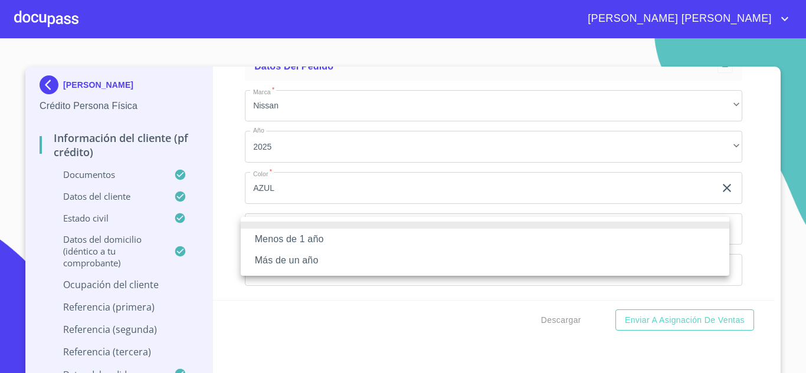
click at [309, 258] on li "Más de un año" at bounding box center [485, 260] width 488 height 21
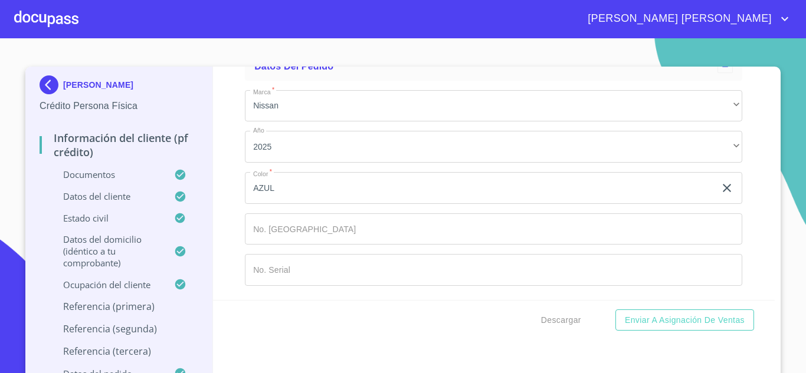
scroll to position [6969, 0]
type input "[PERSON_NAME]"
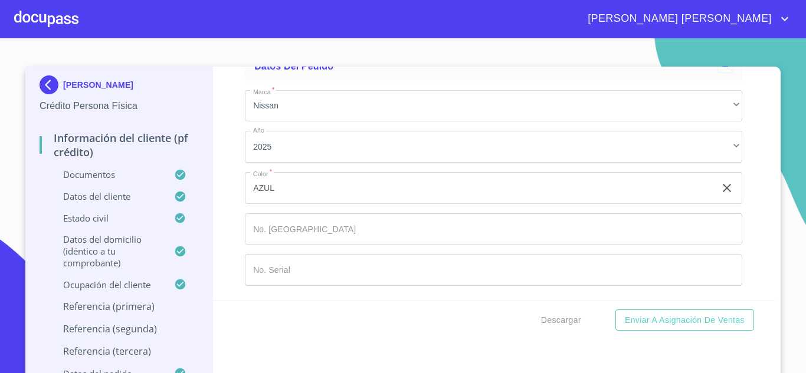
type input "NAPOLES"
type input "CINTYA"
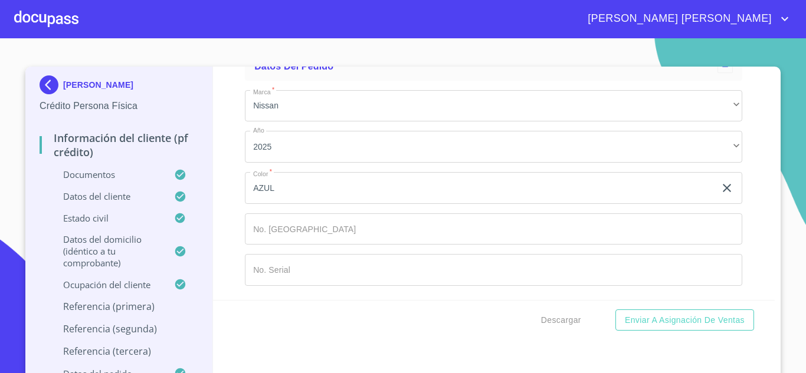
type input "GABRIELA"
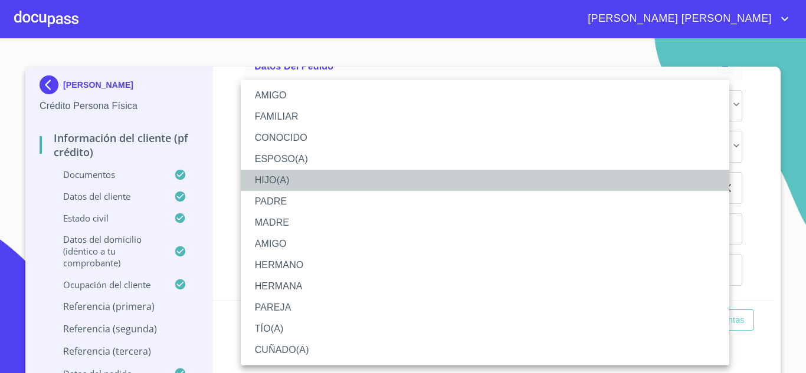
click at [275, 179] on li "HIJO(A)" at bounding box center [485, 180] width 488 height 21
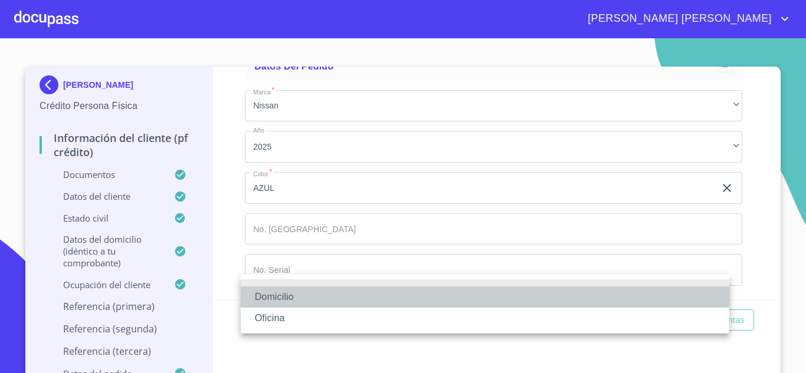
click at [298, 292] on li "Domicilio" at bounding box center [485, 297] width 488 height 21
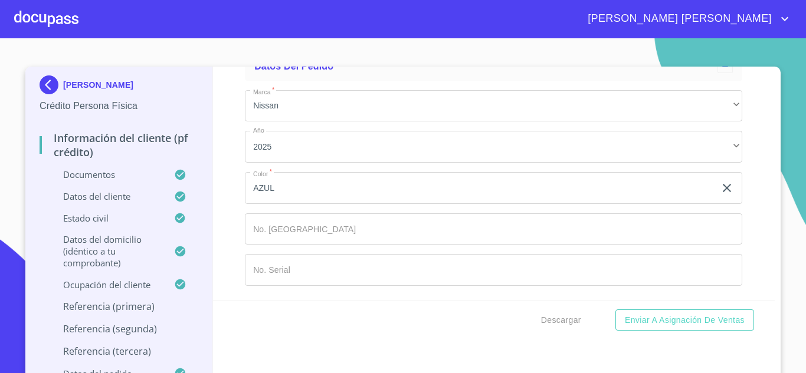
scroll to position [7209, 0]
type input "(33)20100763"
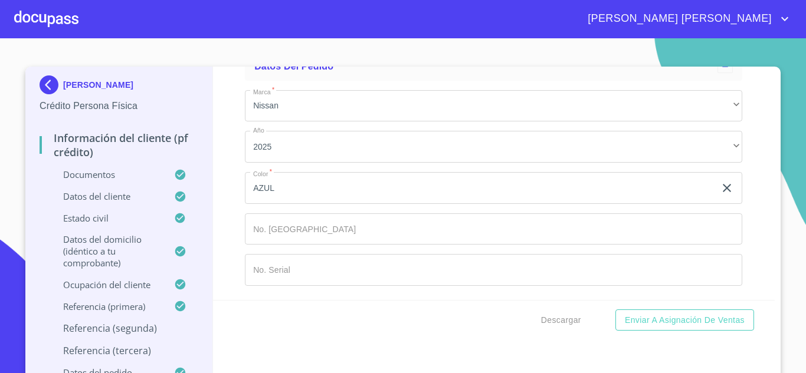
type input "[PERSON_NAME]"
type input "NAPOLES"
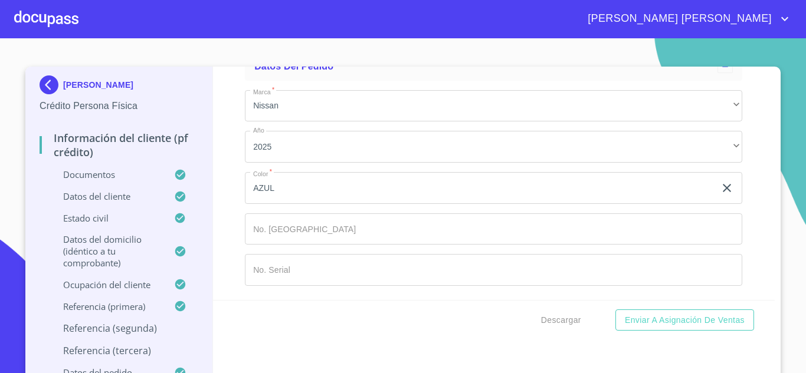
type input "JANET"
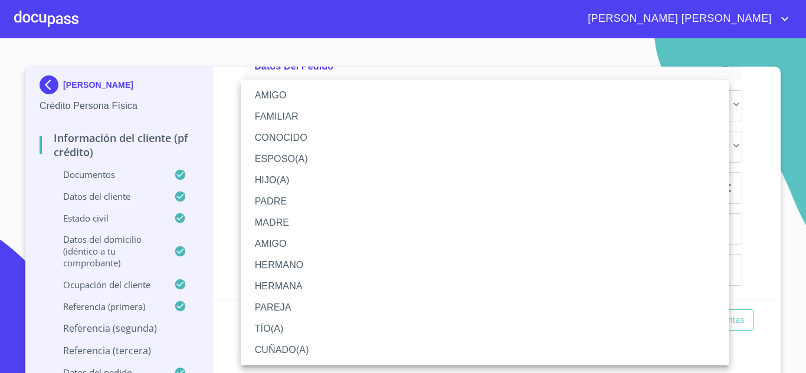
click at [289, 178] on li "HIJO(A)" at bounding box center [485, 180] width 488 height 21
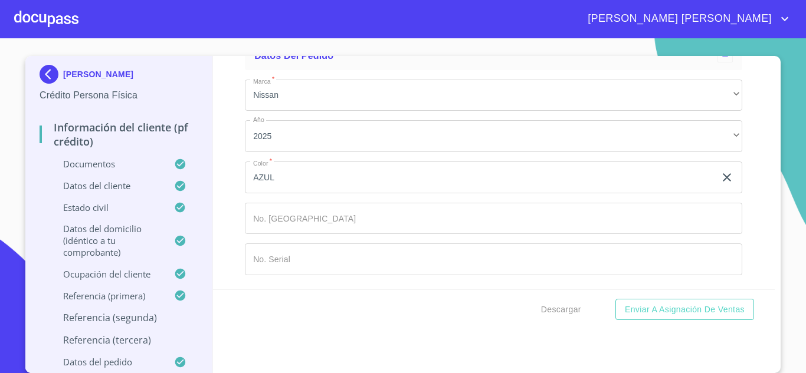
scroll to position [7504, 0]
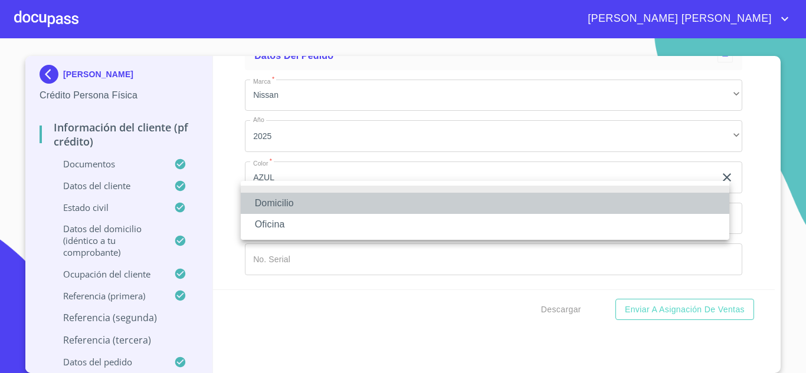
click at [314, 204] on li "Domicilio" at bounding box center [485, 203] width 488 height 21
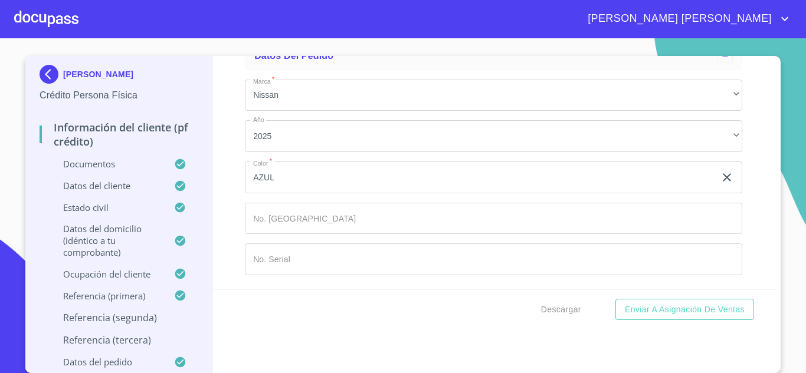
type input "(31)41195283"
type input "MARTINEZ"
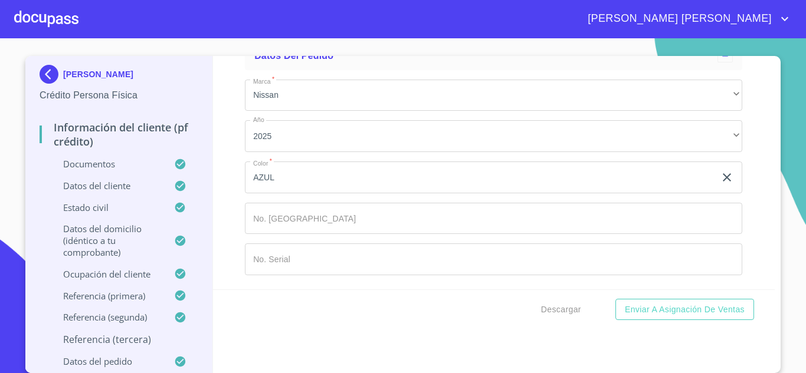
type input "A"
type input "BARBA"
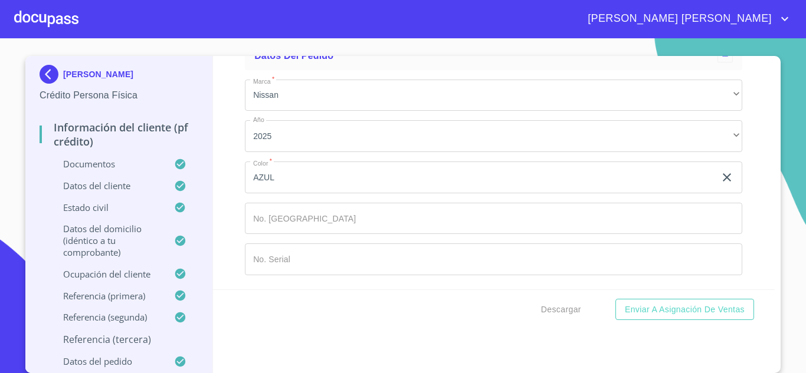
type input "JACOBO"
type input "AMHED"
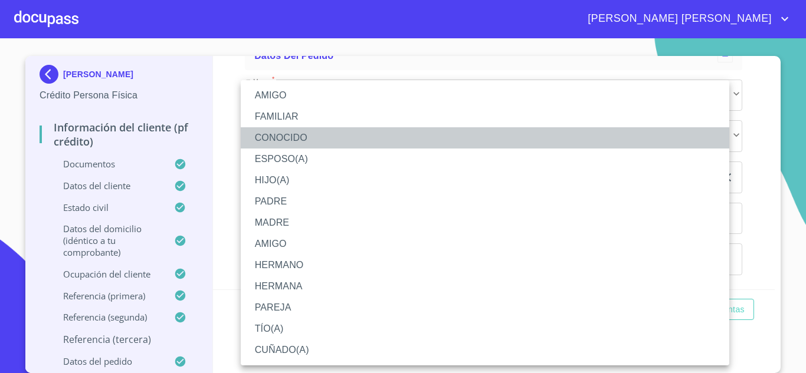
click at [298, 135] on li "CONOCIDO" at bounding box center [485, 137] width 488 height 21
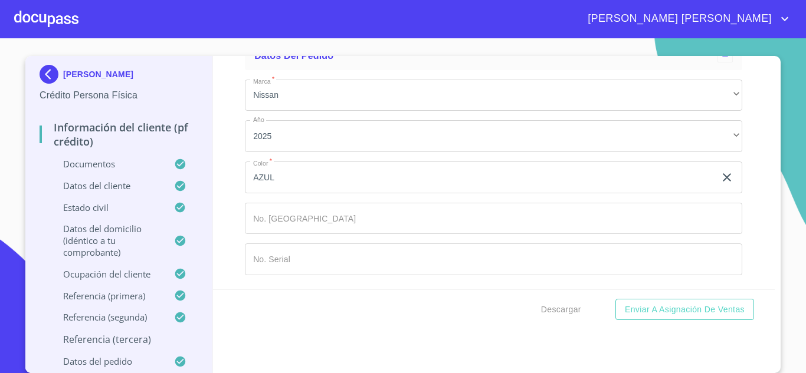
scroll to position [7799, 0]
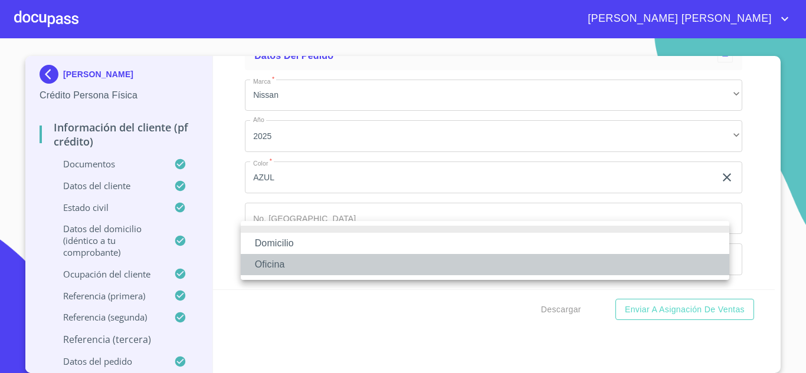
click at [287, 266] on li "Oficina" at bounding box center [485, 264] width 488 height 21
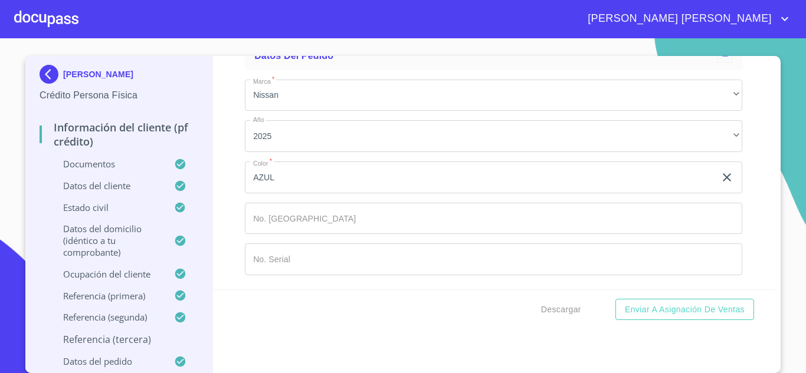
click at [315, 23] on input "Documento de identificación.   *" at bounding box center [507, 7] width 469 height 32
type input "(33)20361092"
click at [310, 214] on ul "Datos del pedido Marca   * Nissan ​ Año 2025 ​ Color   * AZUL ​ No. Pedido ​ No…" at bounding box center [493, 163] width 497 height 252
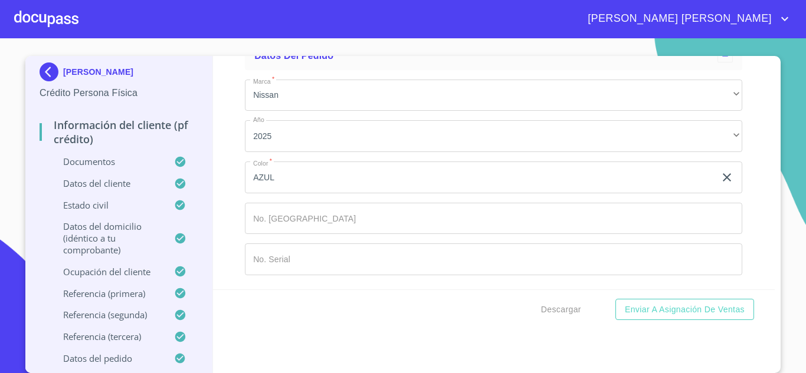
scroll to position [8069, 0]
click at [647, 307] on span "Enviar a Asignación de Ventas" at bounding box center [685, 310] width 120 height 15
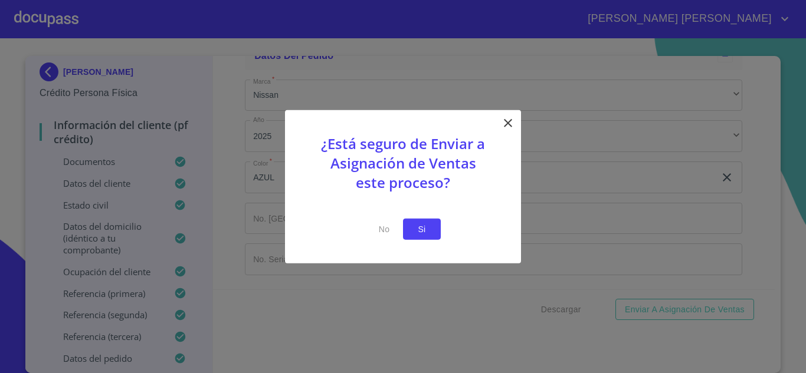
click at [412, 233] on span "Si" at bounding box center [421, 229] width 19 height 15
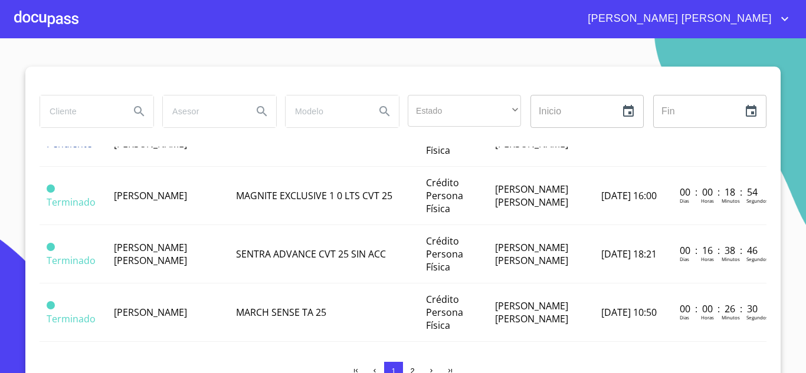
scroll to position [354, 0]
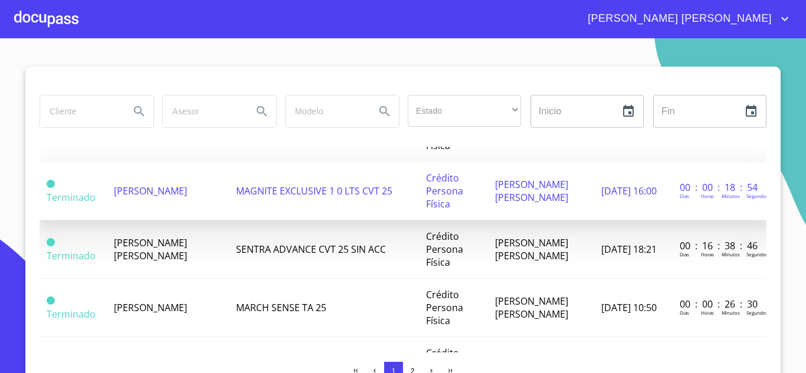
click at [159, 212] on td "[PERSON_NAME]" at bounding box center [168, 191] width 122 height 58
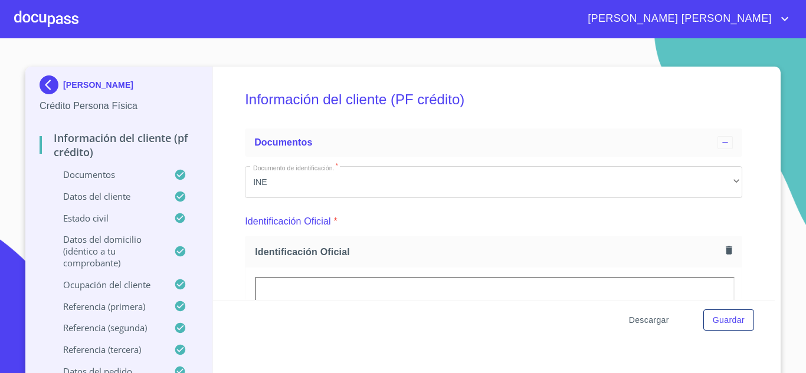
click at [648, 321] on span "Descargar" at bounding box center [649, 320] width 40 height 15
